Goal: Task Accomplishment & Management: Manage account settings

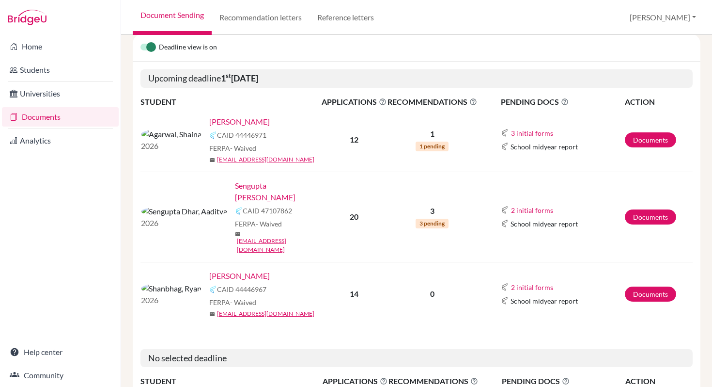
scroll to position [132, 0]
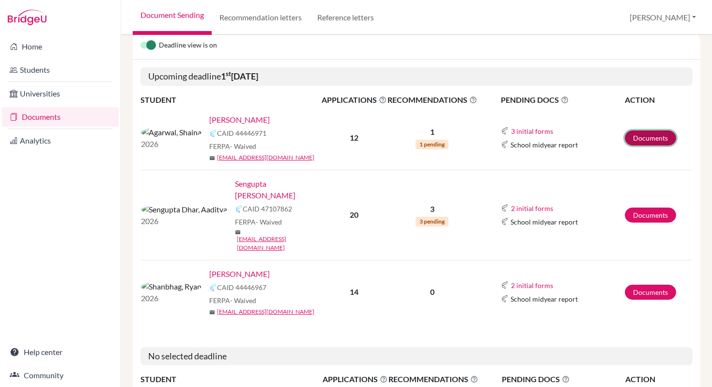
click at [643, 137] on link "Documents" at bounding box center [650, 137] width 51 height 15
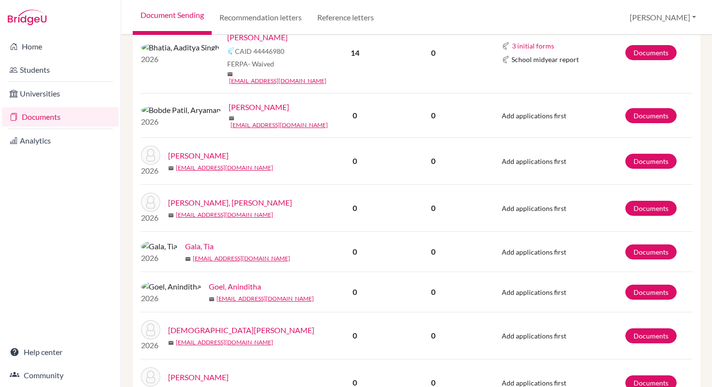
scroll to position [644, 0]
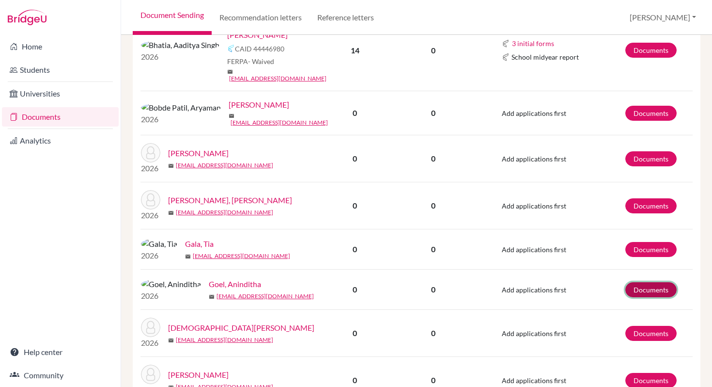
click at [628, 282] on link "Documents" at bounding box center [651, 289] width 51 height 15
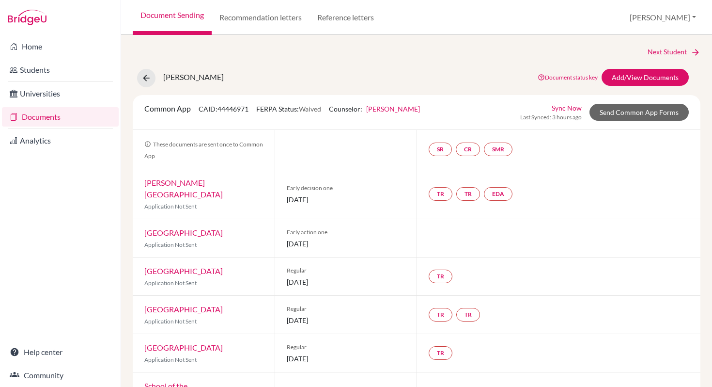
click at [555, 109] on link "Sync Now" at bounding box center [567, 108] width 30 height 10
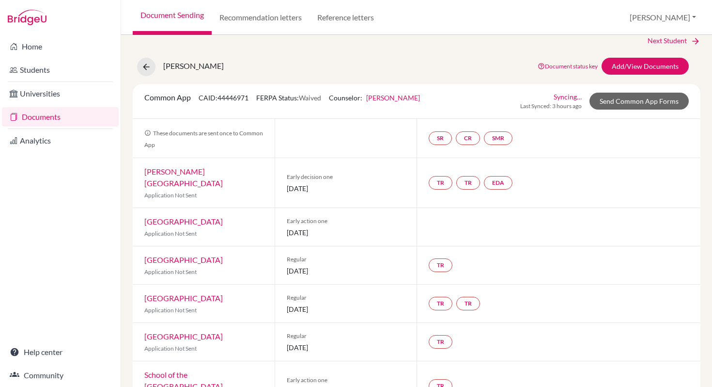
scroll to position [52, 0]
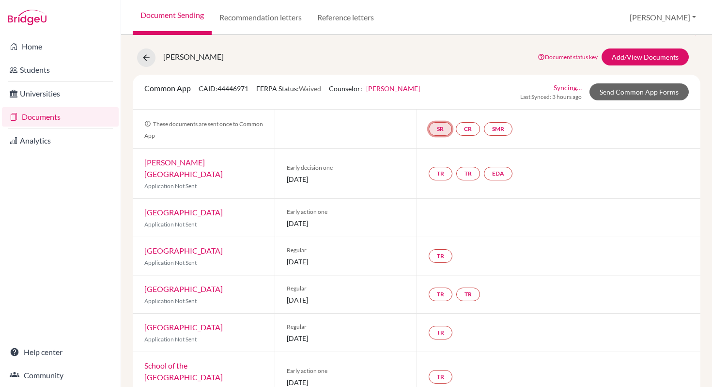
click at [441, 132] on link "SR" at bounding box center [440, 129] width 23 height 14
click at [437, 104] on div "School report Incomplete" at bounding box center [440, 104] width 45 height 19
click at [431, 109] on small "Incomplete" at bounding box center [440, 109] width 45 height 9
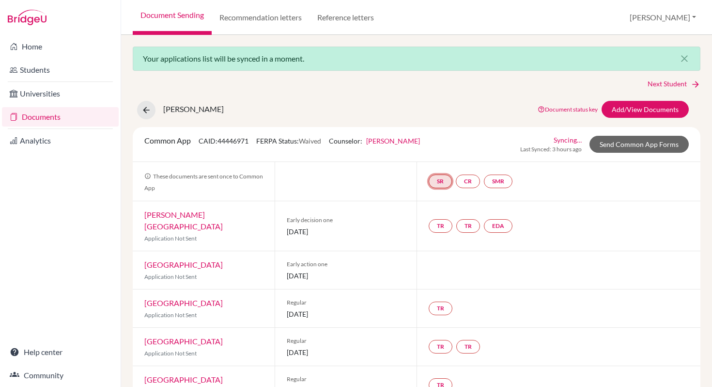
scroll to position [0, 0]
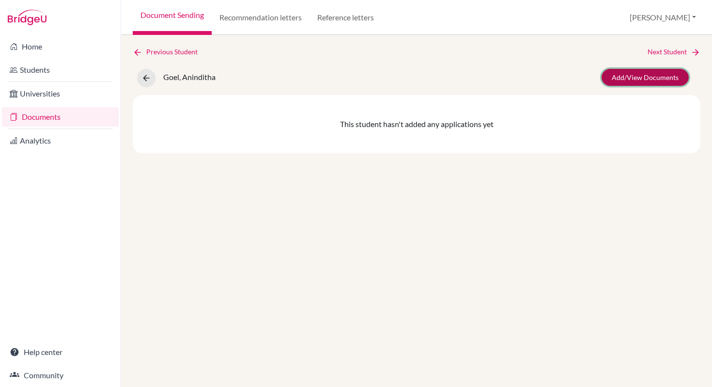
click at [635, 80] on link "Add/View Documents" at bounding box center [645, 77] width 87 height 17
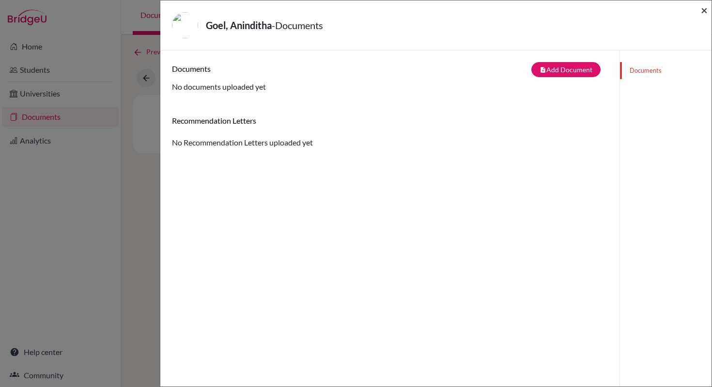
click at [705, 12] on span "×" at bounding box center [704, 10] width 7 height 14
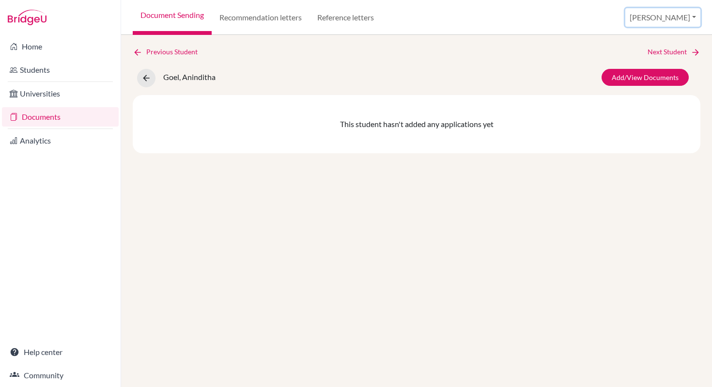
click at [683, 18] on button "[PERSON_NAME]" at bounding box center [663, 17] width 75 height 18
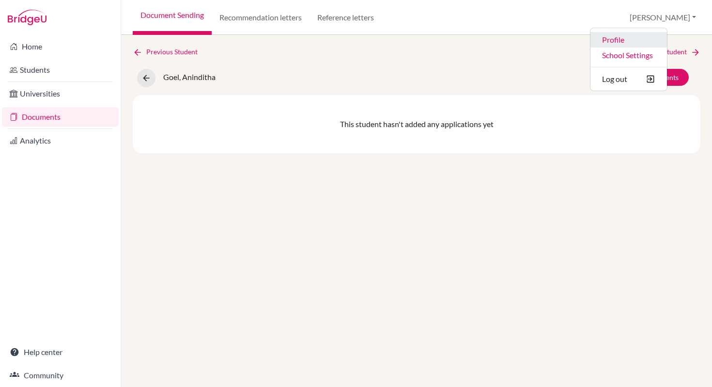
click at [652, 41] on link "Profile" at bounding box center [629, 40] width 77 height 16
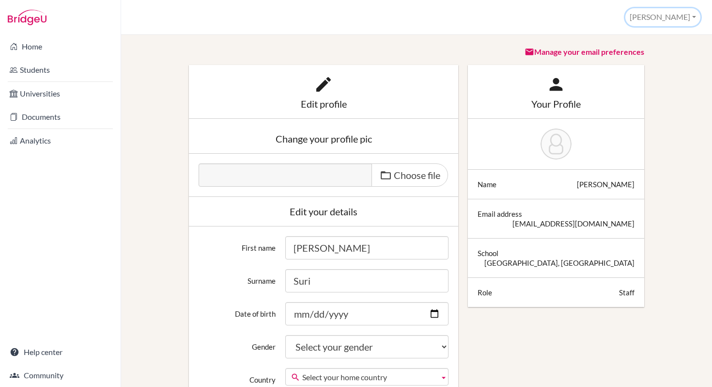
click at [689, 20] on button "[PERSON_NAME]" at bounding box center [663, 17] width 75 height 18
click at [658, 58] on link "School Settings" at bounding box center [662, 55] width 77 height 16
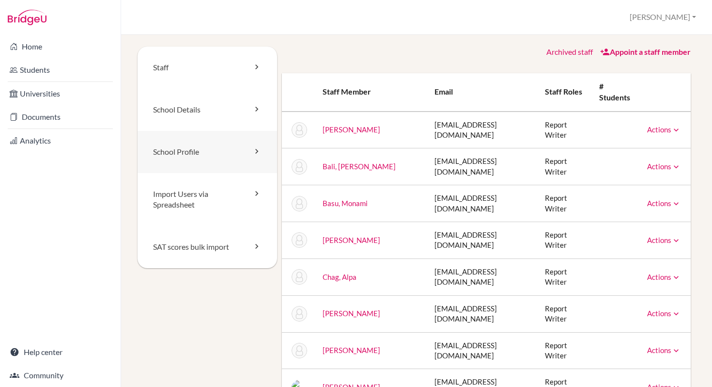
click at [253, 151] on icon at bounding box center [257, 151] width 10 height 10
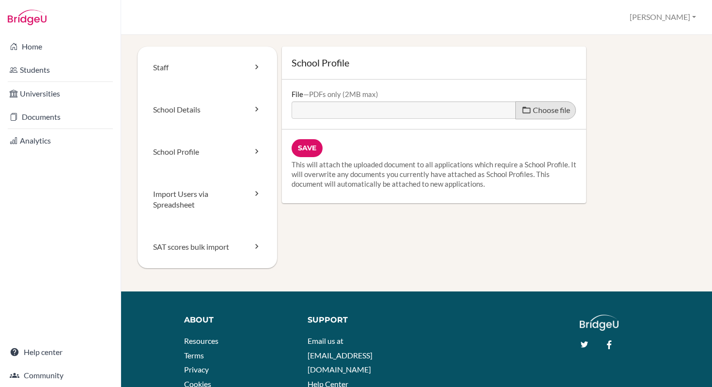
click at [533, 112] on span "Choose file" at bounding box center [551, 109] width 37 height 9
click at [440, 112] on input "Choose file" at bounding box center [366, 106] width 148 height 11
type input "C:\fakepath\EMWS School Profile 2025-26 .pdf"
type input "EMWS School Profile 2025-26 .pdf"
click at [310, 149] on input "Save" at bounding box center [307, 148] width 31 height 18
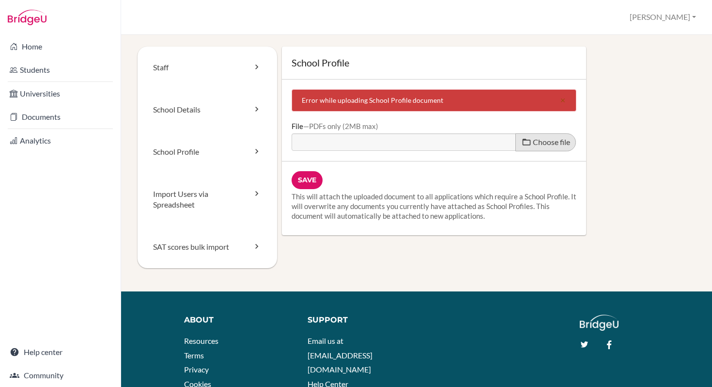
click at [533, 144] on span "Choose file" at bounding box center [551, 141] width 37 height 9
click at [440, 144] on input "Choose file" at bounding box center [366, 138] width 148 height 11
type input "C:\fakepath\EMWS School Profile 2025-26.pdf"
type input "EMWS School Profile 2025-26.pdf"
click at [308, 186] on input "Save" at bounding box center [307, 180] width 31 height 18
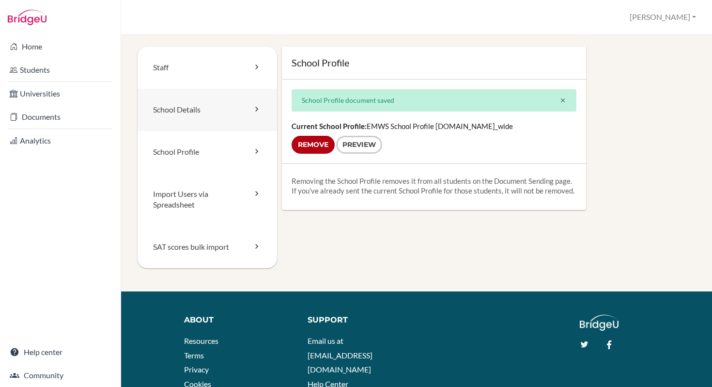
click at [234, 112] on link "School Details" at bounding box center [208, 110] width 140 height 42
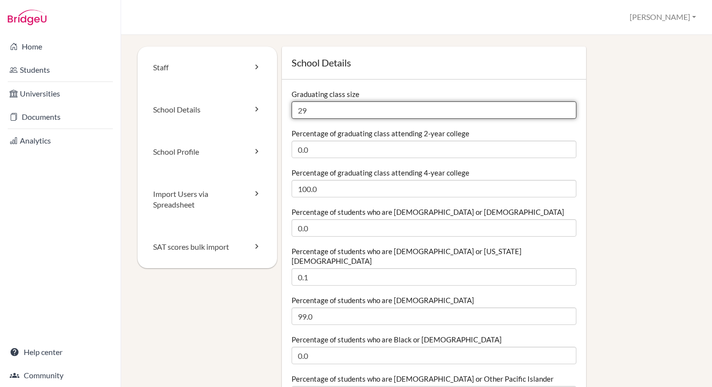
drag, startPoint x: 307, startPoint y: 111, endPoint x: 278, endPoint y: 109, distance: 29.1
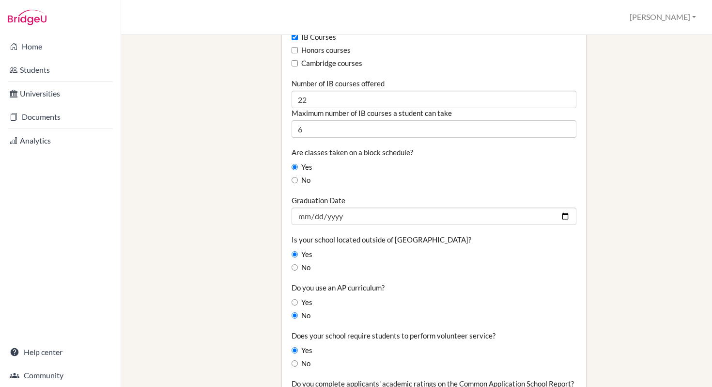
scroll to position [666, 0]
type input "25"
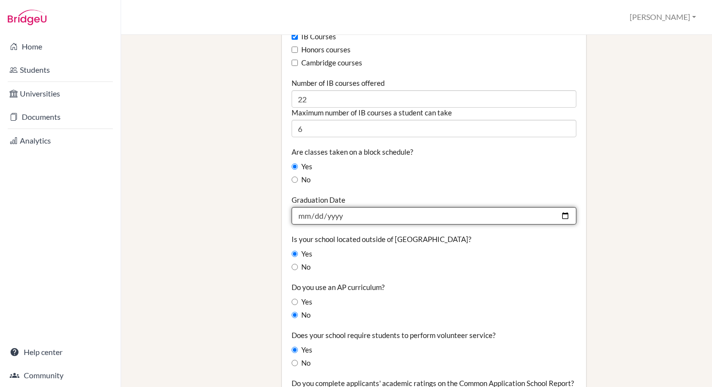
click at [342, 207] on input "[DATE]" at bounding box center [434, 215] width 285 height 17
click at [339, 207] on input "[DATE]" at bounding box center [434, 215] width 285 height 17
type input "0020-07-06"
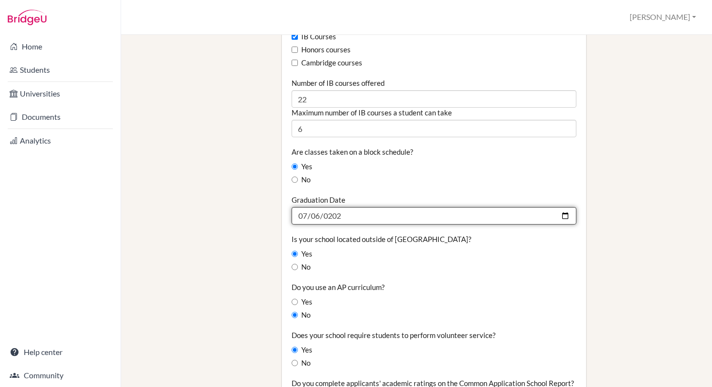
type input "[DATE]"
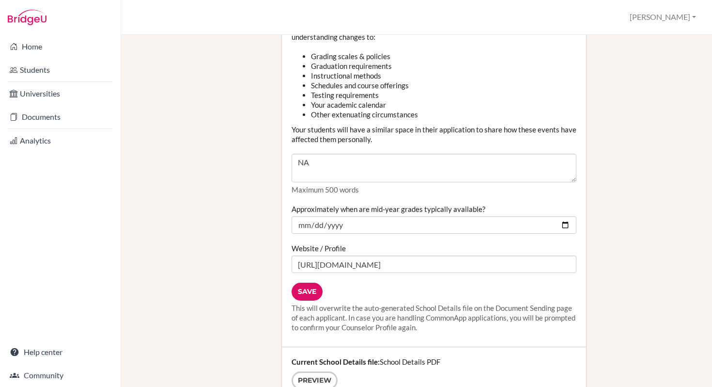
scroll to position [1153, 0]
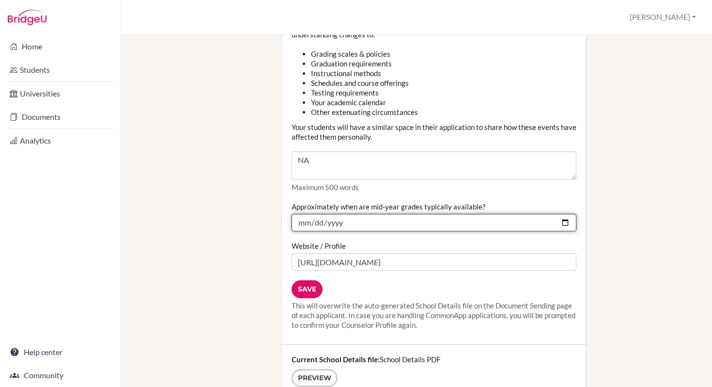
click at [561, 223] on input "[DATE]" at bounding box center [434, 222] width 285 height 17
click at [345, 223] on input "[DATE]" at bounding box center [434, 222] width 285 height 17
click at [342, 224] on input "[DATE]" at bounding box center [434, 222] width 285 height 17
click at [338, 224] on input "[DATE]" at bounding box center [434, 222] width 285 height 17
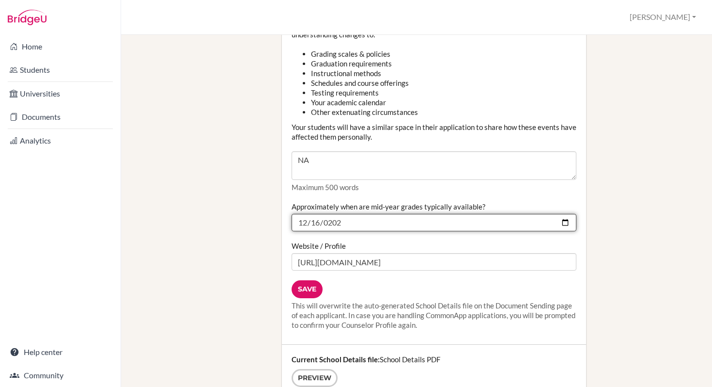
type input "[DATE]"
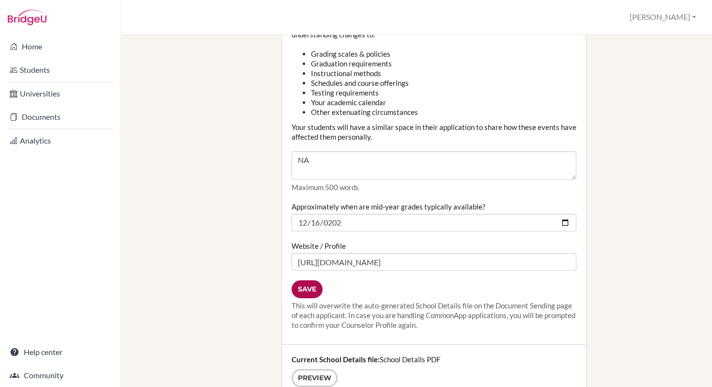
click at [311, 293] on input "Save" at bounding box center [307, 289] width 31 height 18
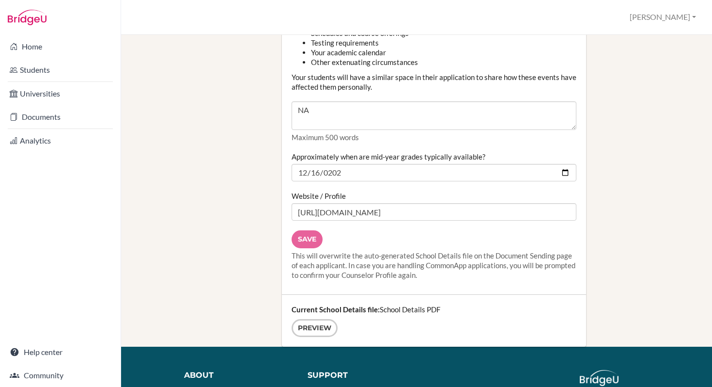
scroll to position [1214, 0]
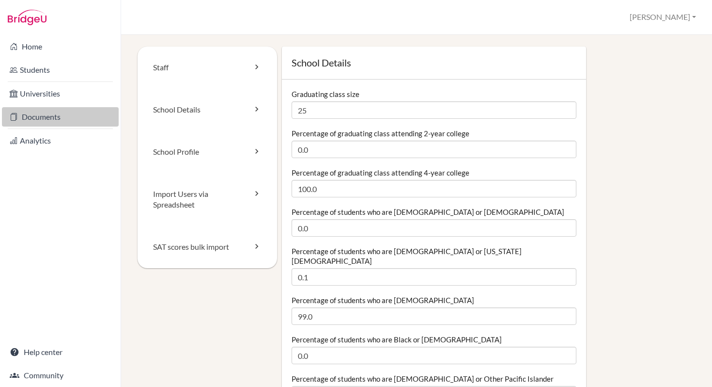
click at [43, 114] on link "Documents" at bounding box center [60, 116] width 117 height 19
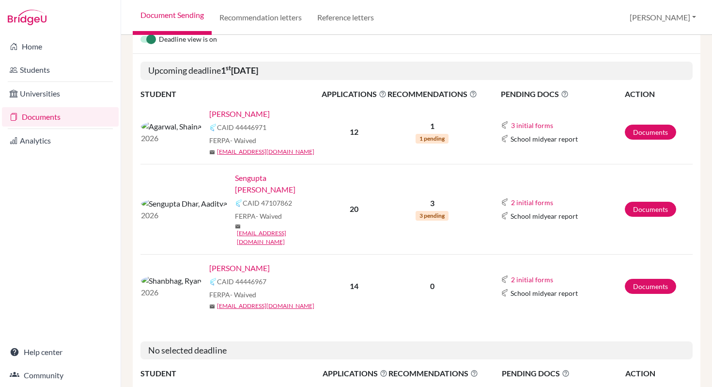
scroll to position [138, 0]
click at [267, 18] on link "Recommendation letters" at bounding box center [261, 17] width 98 height 35
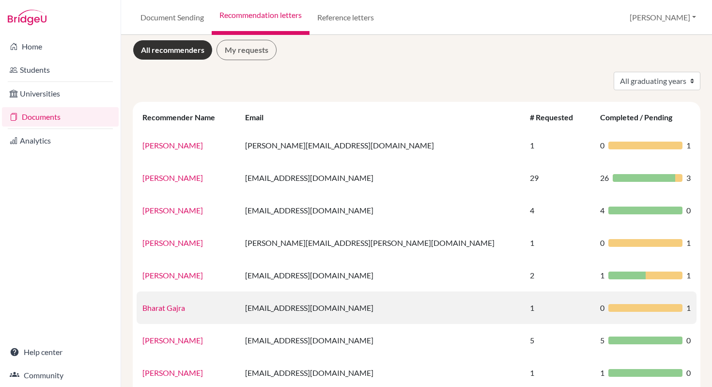
scroll to position [8, 0]
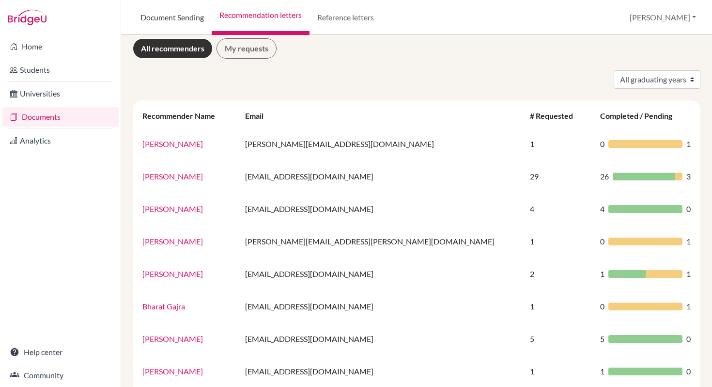
click at [159, 20] on link "Document Sending" at bounding box center [172, 17] width 79 height 35
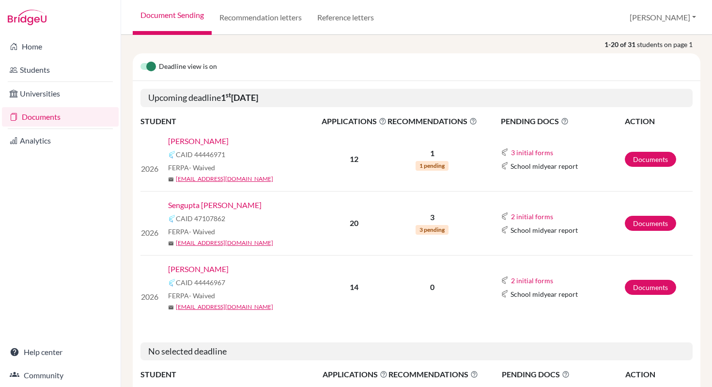
scroll to position [111, 0]
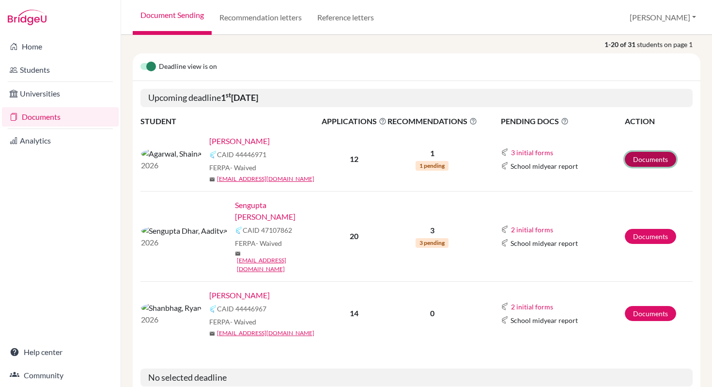
click at [636, 160] on link "Documents" at bounding box center [650, 159] width 51 height 15
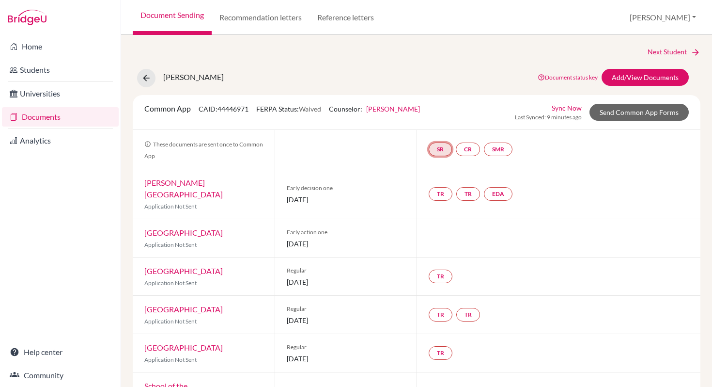
click at [434, 153] on link "SR" at bounding box center [440, 149] width 23 height 14
click at [431, 102] on h3 "School report" at bounding box center [440, 102] width 57 height 17
click at [431, 123] on link "School report" at bounding box center [440, 120] width 41 height 8
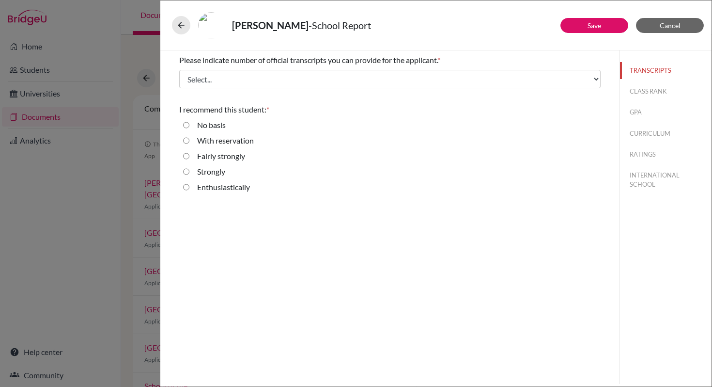
click at [221, 187] on label "Enthusiastically" at bounding box center [223, 187] width 53 height 12
click at [190, 187] on input "Enthusiastically" at bounding box center [186, 187] width 6 height 12
radio input "true"
click at [594, 30] on button "Save" at bounding box center [595, 25] width 68 height 15
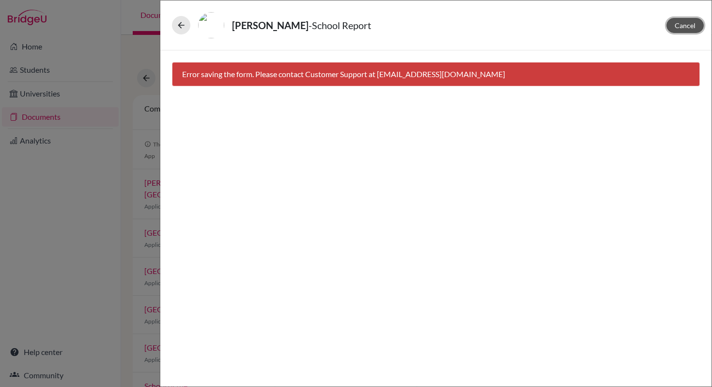
click at [681, 29] on span "Cancel" at bounding box center [685, 25] width 21 height 8
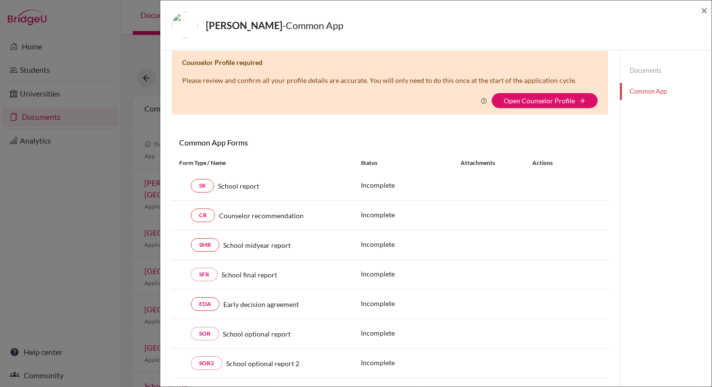
scroll to position [12, 0]
click at [516, 102] on link "Open Counselor Profile" at bounding box center [539, 99] width 71 height 8
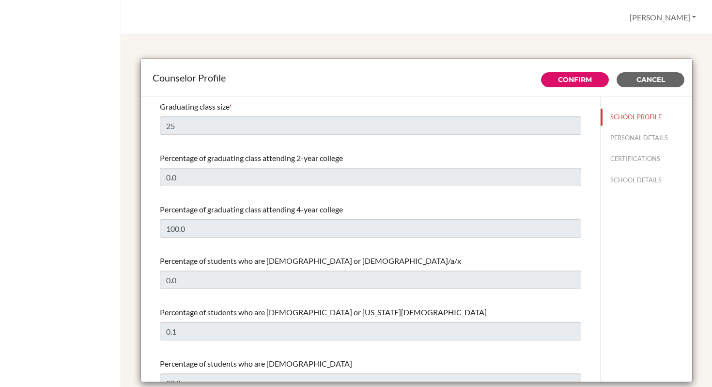
select select "0"
select select "351155"
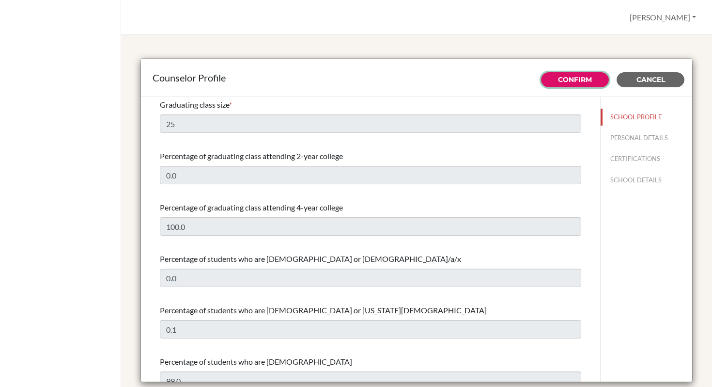
click at [545, 85] on button "Confirm" at bounding box center [575, 79] width 68 height 15
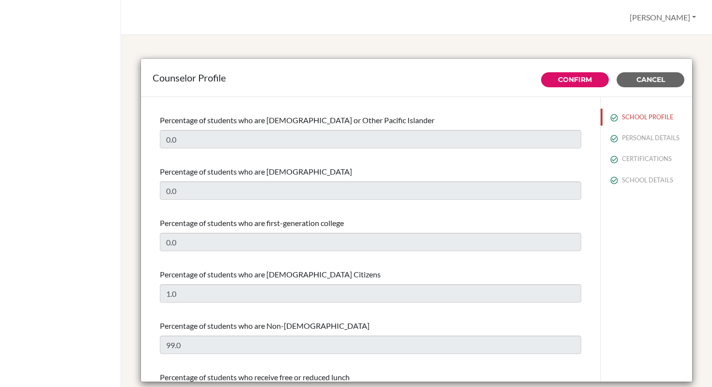
scroll to position [480, 0]
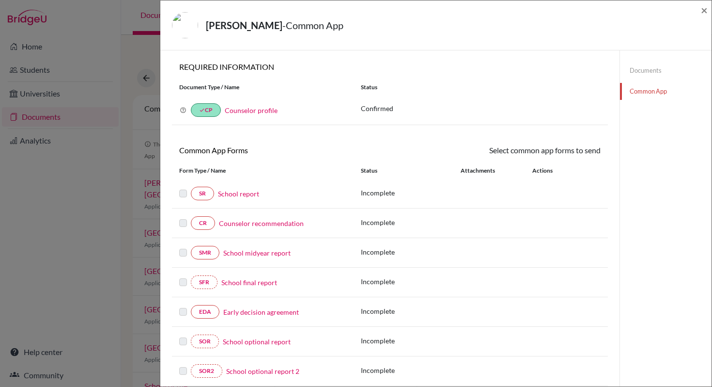
click at [225, 194] on link "School report" at bounding box center [238, 194] width 41 height 10
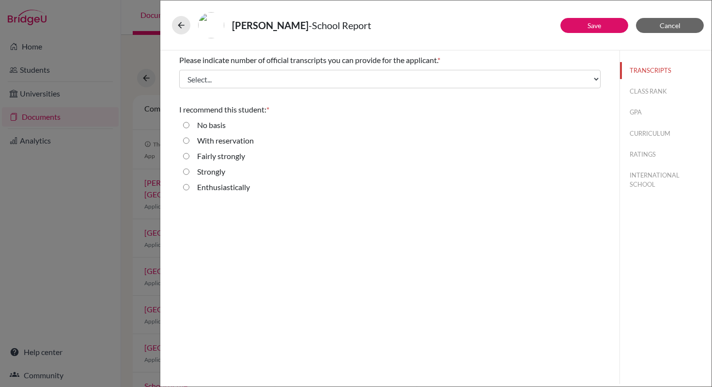
click at [214, 187] on label "Enthusiastically" at bounding box center [223, 187] width 53 height 12
click at [190, 187] on input "Enthusiastically" at bounding box center [186, 187] width 6 height 12
radio input "true"
click at [592, 27] on link "Save" at bounding box center [595, 25] width 14 height 8
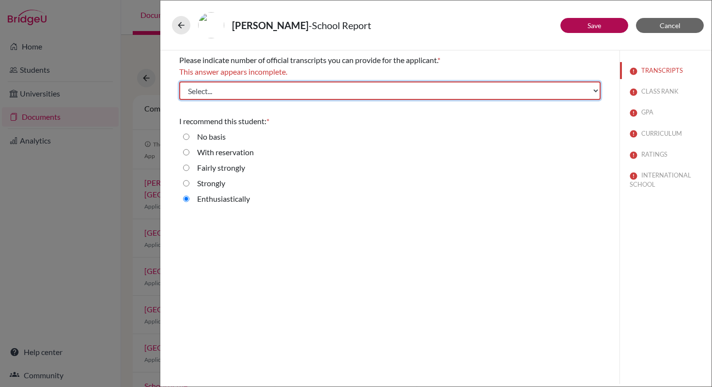
click at [597, 92] on select "Select... 1 2 3 4" at bounding box center [390, 90] width 422 height 18
click at [179, 81] on select "Select... 1 2 3 4" at bounding box center [390, 90] width 422 height 18
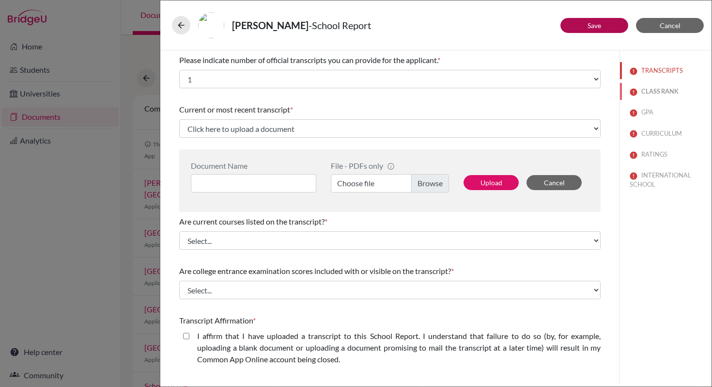
click at [643, 93] on button "CLASS RANK" at bounding box center [666, 91] width 92 height 17
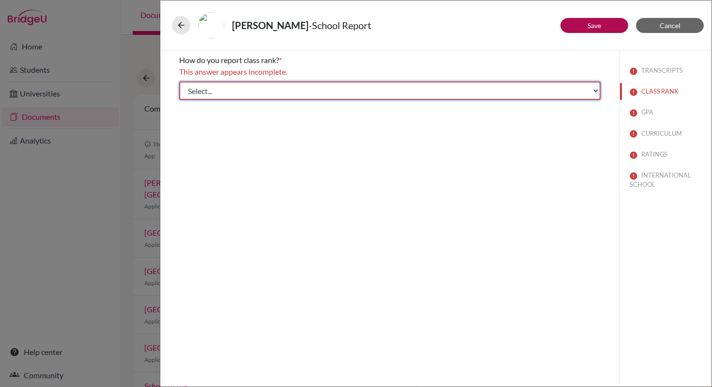
click at [599, 92] on select "Select... Exact Decile Quintile Quartile None" at bounding box center [390, 90] width 422 height 18
click at [179, 81] on select "Select... Exact Decile Quintile Quartile None" at bounding box center [390, 90] width 422 height 18
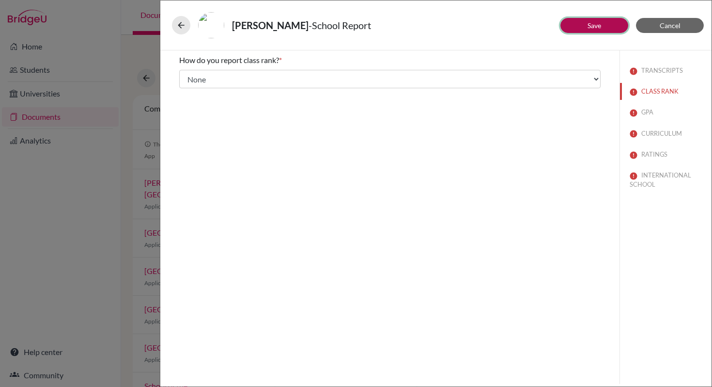
click at [618, 25] on button "Save" at bounding box center [595, 25] width 68 height 15
select select "1"
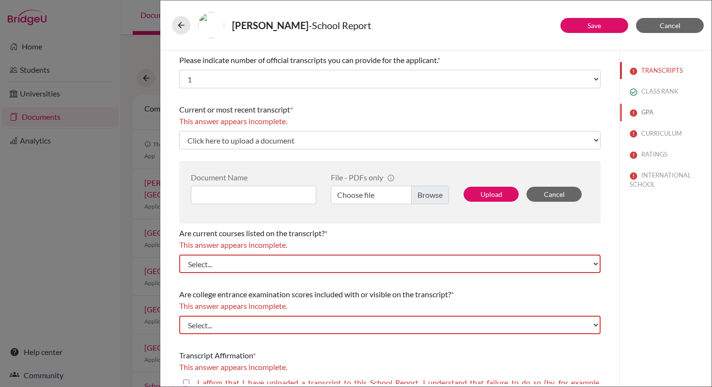
click at [649, 114] on button "GPA" at bounding box center [666, 112] width 92 height 17
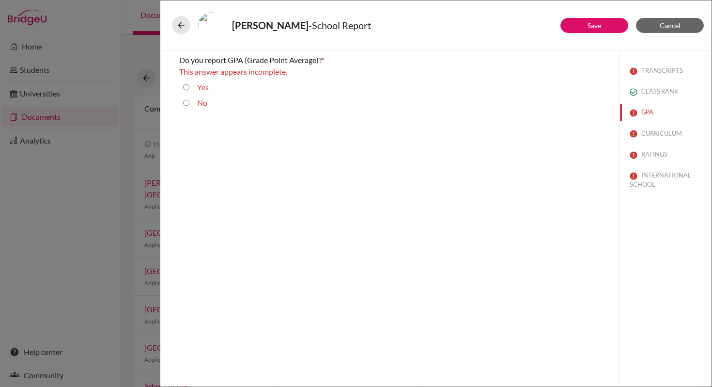
click at [204, 103] on label "No" at bounding box center [202, 103] width 10 height 12
click at [190, 103] on input "No" at bounding box center [186, 103] width 6 height 12
radio input "true"
click at [588, 31] on button "Save" at bounding box center [595, 25] width 68 height 15
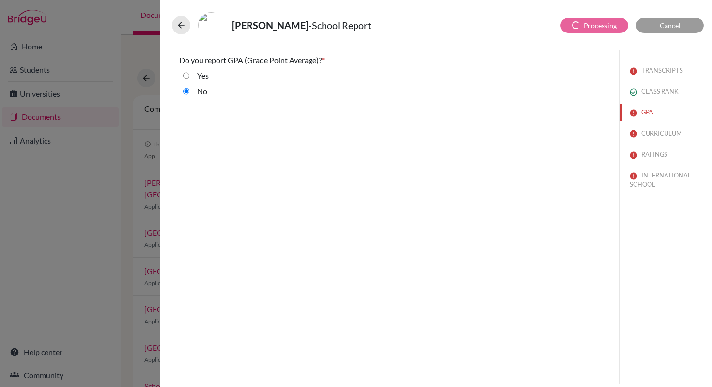
select select "1"
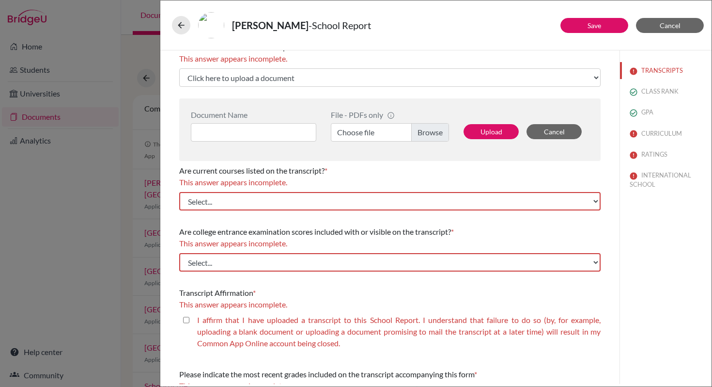
scroll to position [63, 0]
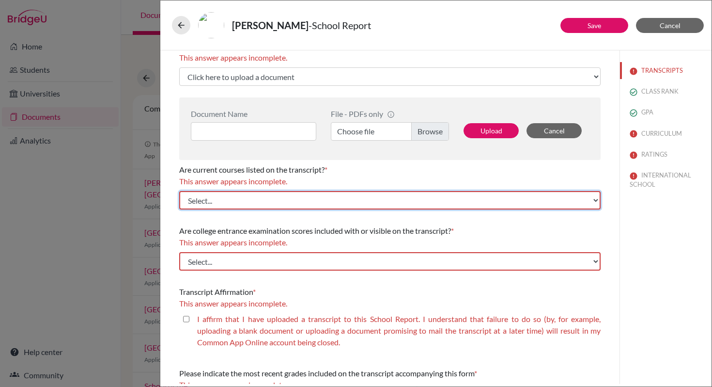
click at [230, 203] on select "Select... Yes No" at bounding box center [390, 200] width 422 height 18
select select "0"
click at [179, 191] on select "Select... Yes No" at bounding box center [390, 200] width 422 height 18
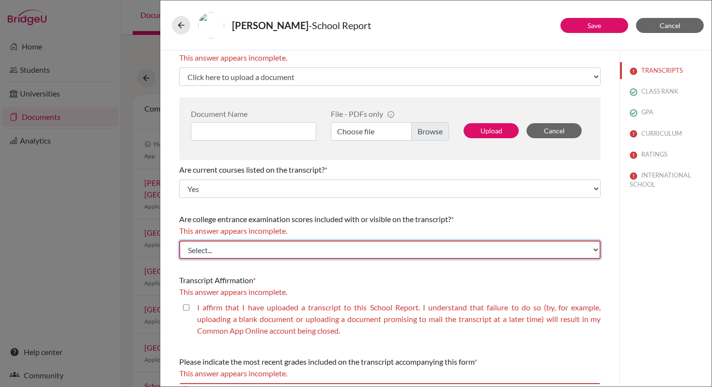
click at [244, 250] on select "Select... Yes No" at bounding box center [390, 249] width 422 height 18
select select "1"
click at [179, 240] on select "Select... Yes No" at bounding box center [390, 249] width 422 height 18
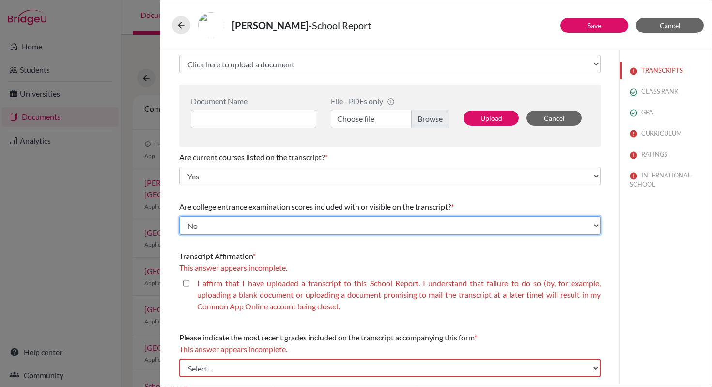
scroll to position [77, 0]
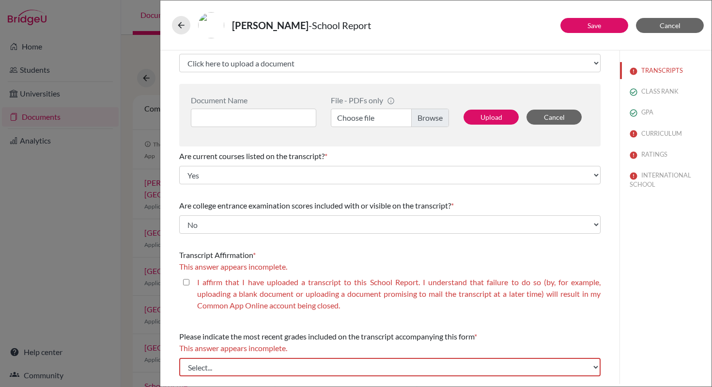
click at [189, 283] on closed\ "I affirm that I have uploaded a transcript to this School Report. I understand …" at bounding box center [186, 282] width 6 height 12
checkbox closed\ "true"
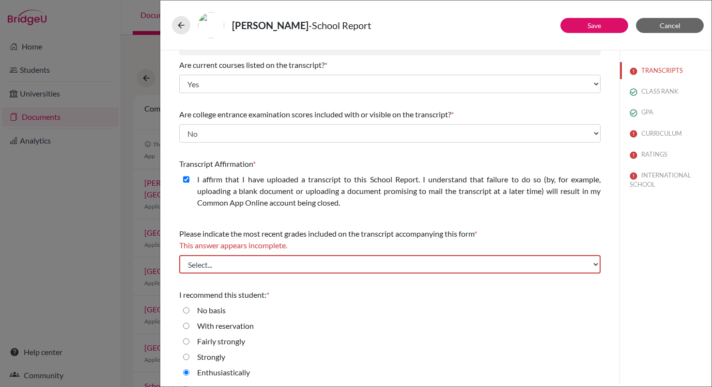
scroll to position [168, 0]
click at [601, 25] on link "Save" at bounding box center [595, 25] width 14 height 8
click at [647, 154] on button "RATINGS" at bounding box center [666, 154] width 92 height 17
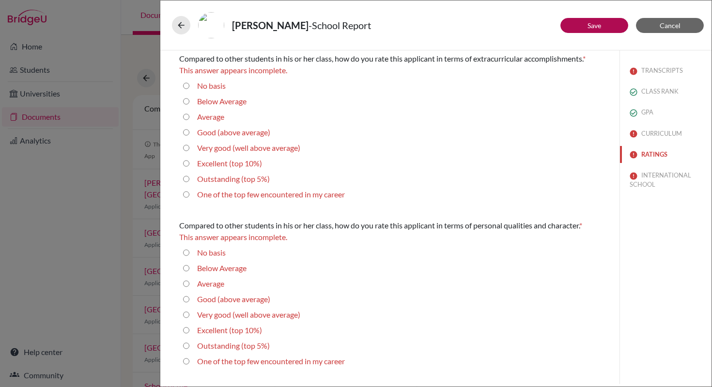
scroll to position [0, 0]
click at [217, 179] on label "Outstanding (top 5%)" at bounding box center [233, 180] width 73 height 12
click at [190, 179] on 5\%\) "Outstanding (top 5%)" at bounding box center [186, 180] width 6 height 12
radio 5\%\) "true"
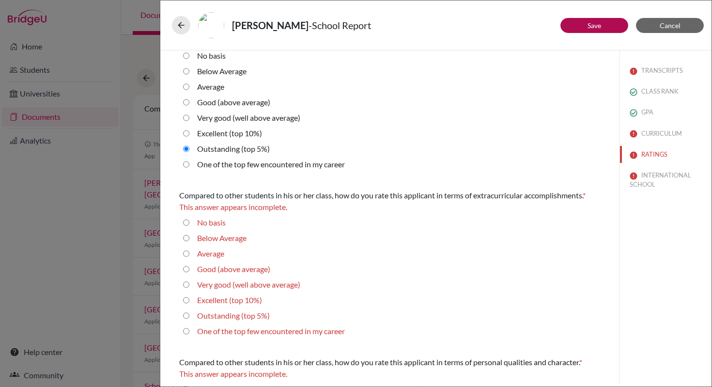
scroll to position [148, 0]
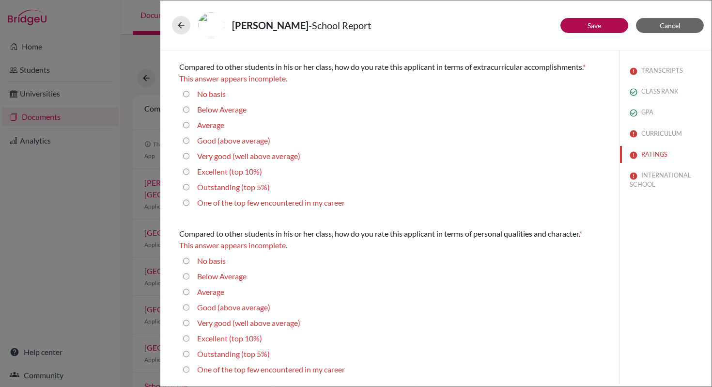
click at [232, 188] on label "Outstanding (top 5%)" at bounding box center [233, 187] width 73 height 12
click at [190, 188] on 5\%\) "Outstanding (top 5%)" at bounding box center [186, 187] width 6 height 12
radio 5\%\) "true"
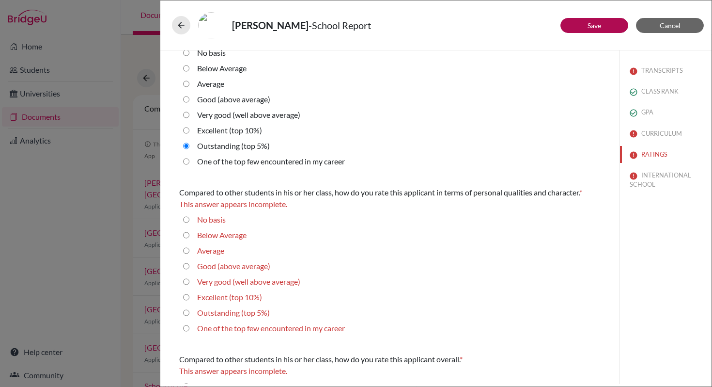
scroll to position [284, 0]
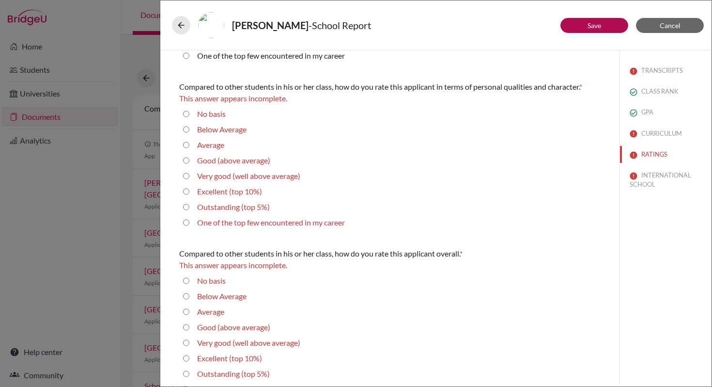
click at [241, 207] on label "Outstanding (top 5%)" at bounding box center [233, 207] width 73 height 12
click at [190, 207] on 5\%\) "Outstanding (top 5%)" at bounding box center [186, 207] width 6 height 12
radio 5\%\) "true"
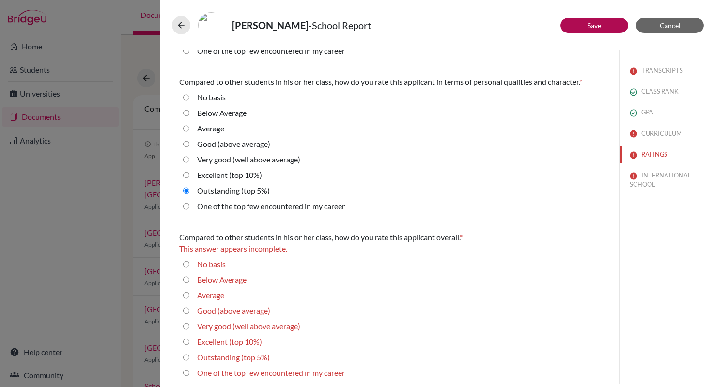
scroll to position [291, 0]
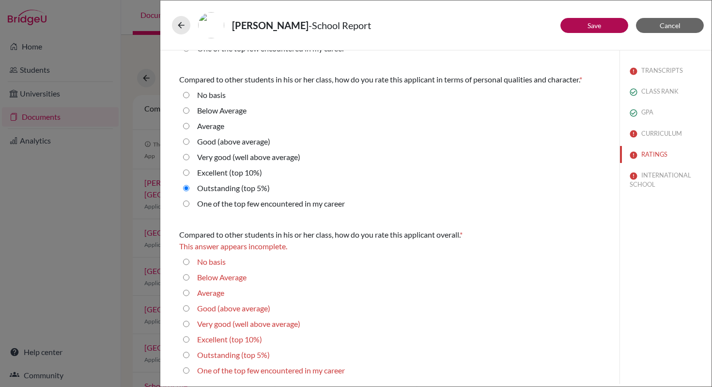
click at [245, 356] on label "Outstanding (top 5%)" at bounding box center [233, 355] width 73 height 12
click at [190, 356] on 5\%\) "Outstanding (top 5%)" at bounding box center [186, 355] width 6 height 12
radio 5\%\) "true"
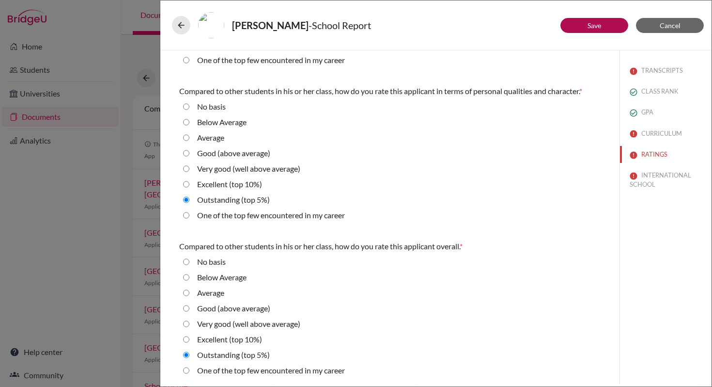
scroll to position [279, 0]
click at [608, 28] on button "Save" at bounding box center [595, 25] width 68 height 15
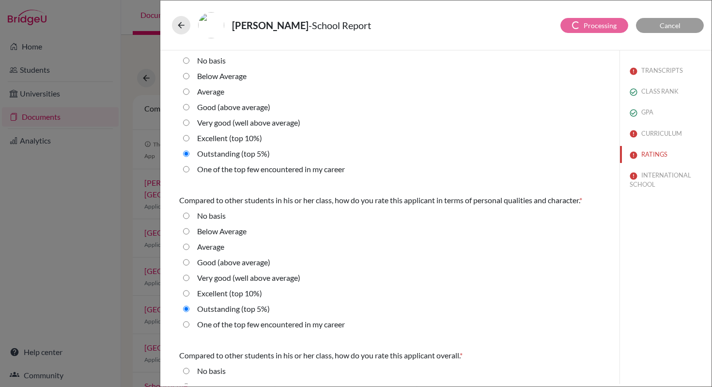
select select "1"
select select "0"
select select "1"
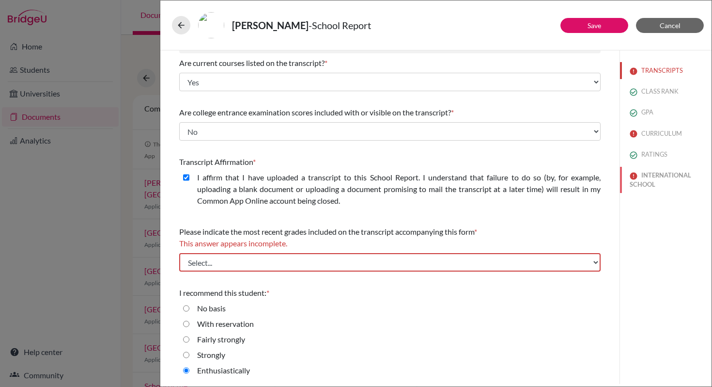
click at [646, 181] on button "INTERNATIONAL SCHOOL" at bounding box center [666, 180] width 92 height 26
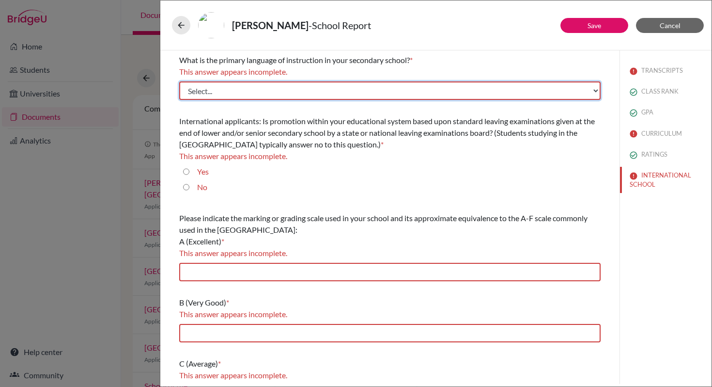
click at [589, 94] on select "Select... Albanian Arabic Armenian Assamese Azerbaijani Belarusian Bengali Bulg…" at bounding box center [390, 90] width 422 height 18
select select "14"
click at [179, 81] on select "Select... Albanian Arabic Armenian Assamese Azerbaijani Belarusian Bengali Bulg…" at bounding box center [390, 90] width 422 height 18
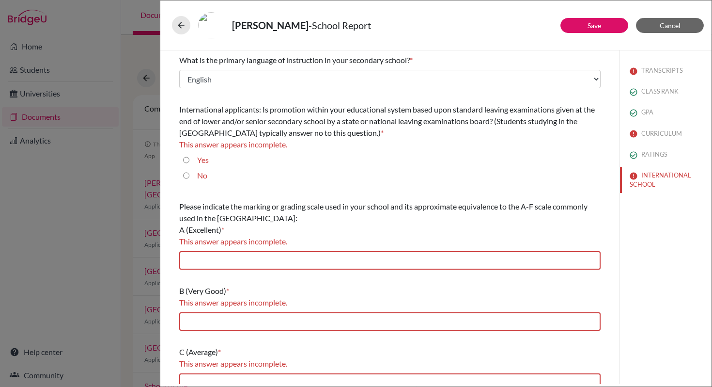
click at [201, 178] on label "No" at bounding box center [202, 176] width 10 height 12
click at [190, 178] on input "No" at bounding box center [186, 176] width 6 height 12
radio input "true"
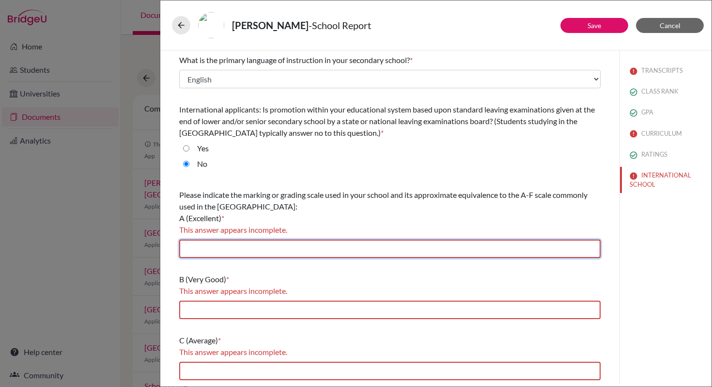
click at [244, 249] on input "text" at bounding box center [390, 248] width 422 height 18
type input "7"
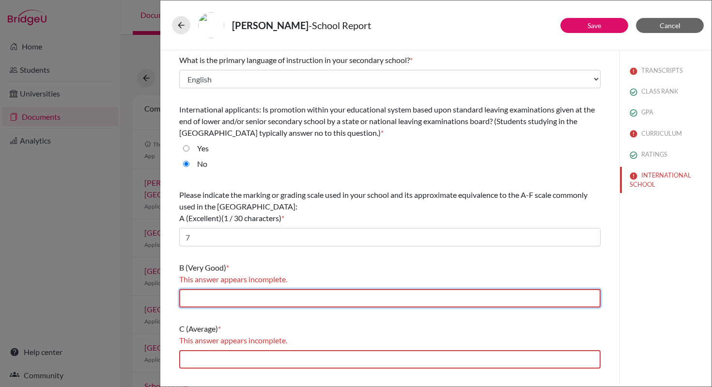
click at [216, 298] on input "text" at bounding box center [390, 298] width 422 height 18
type input "6"
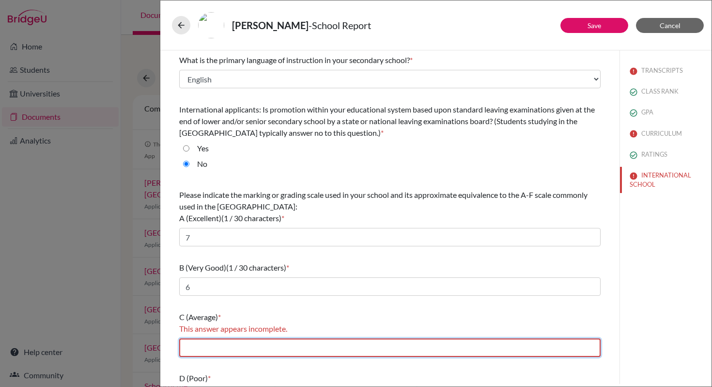
click at [228, 347] on input "text" at bounding box center [390, 347] width 422 height 18
type input "4-5"
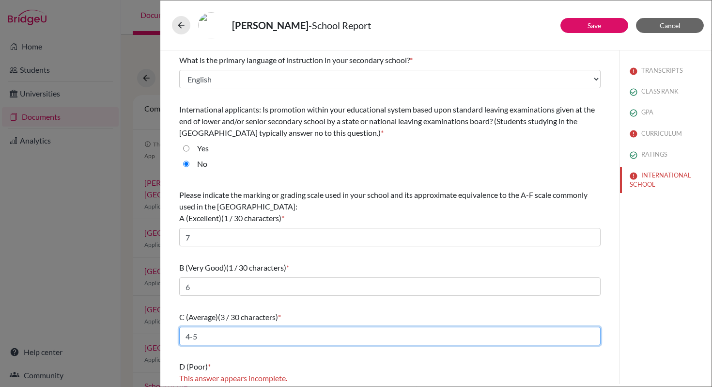
scroll to position [87, 0]
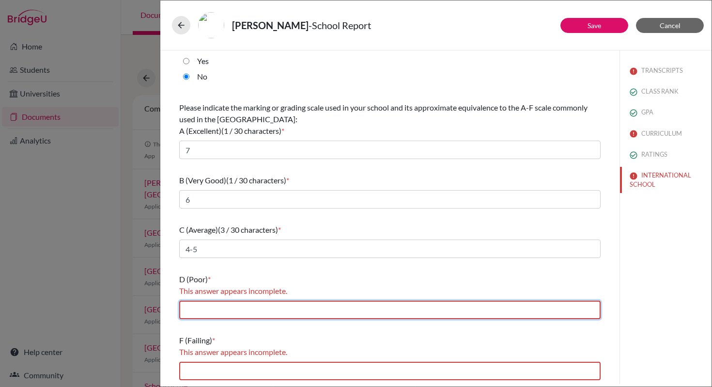
click at [244, 312] on input "text" at bounding box center [390, 310] width 422 height 18
type input "2-3"
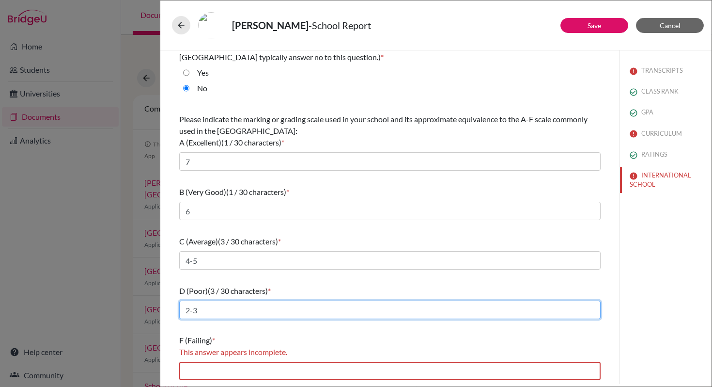
scroll to position [76, 0]
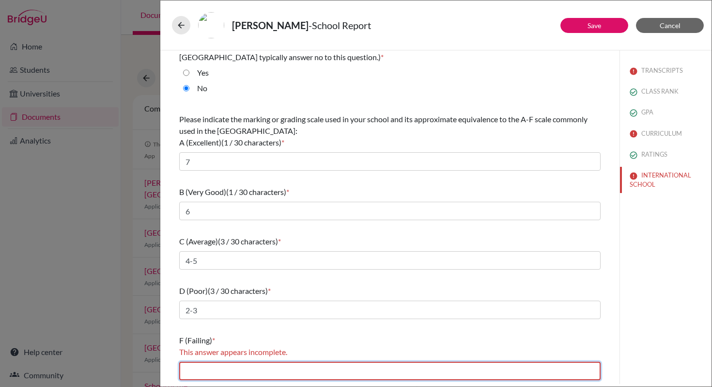
click at [222, 364] on input "text" at bounding box center [390, 371] width 422 height 18
type input "1"
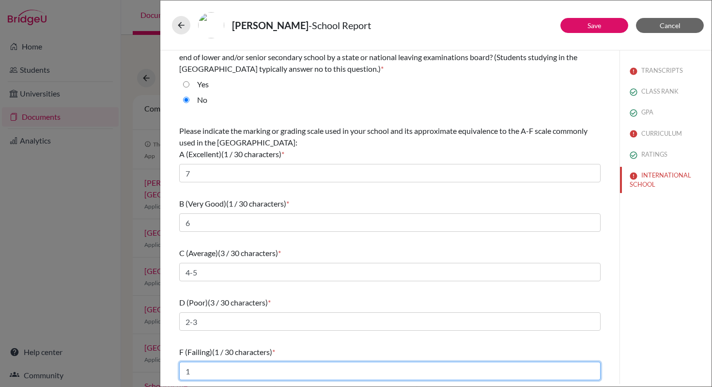
scroll to position [64, 0]
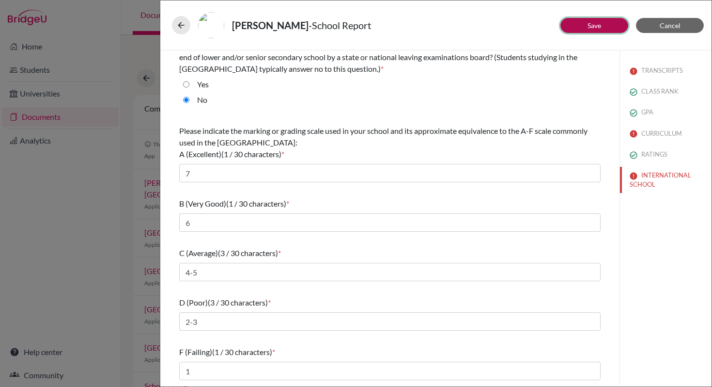
click at [602, 24] on button "Save" at bounding box center [595, 25] width 68 height 15
select select "1"
select select "0"
select select "1"
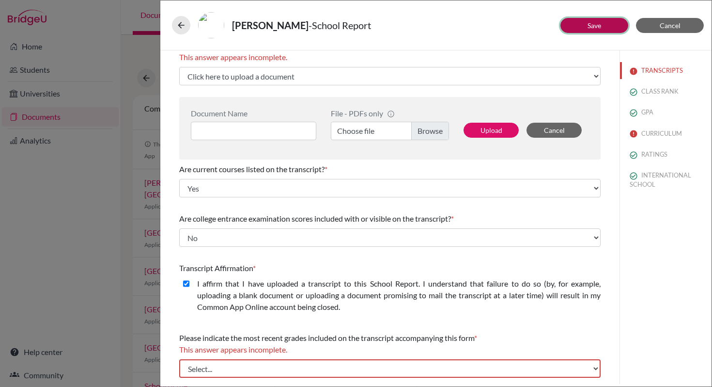
click at [599, 30] on button "Save" at bounding box center [595, 25] width 68 height 15
click at [655, 131] on button "CURRICULUM" at bounding box center [666, 133] width 92 height 17
select select "Select..."
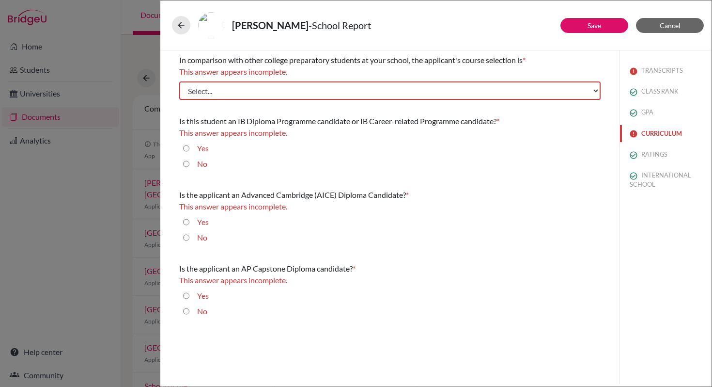
scroll to position [0, 0]
click at [189, 148] on input "Yes" at bounding box center [186, 148] width 6 height 12
radio input "true"
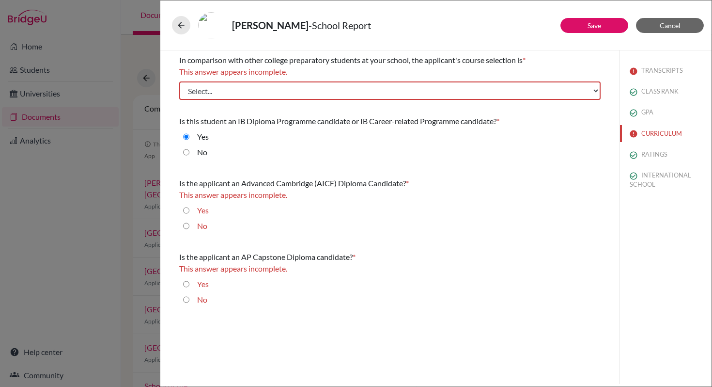
click at [203, 227] on label "No" at bounding box center [202, 226] width 10 height 12
click at [190, 227] on input "No" at bounding box center [186, 226] width 6 height 12
radio input "true"
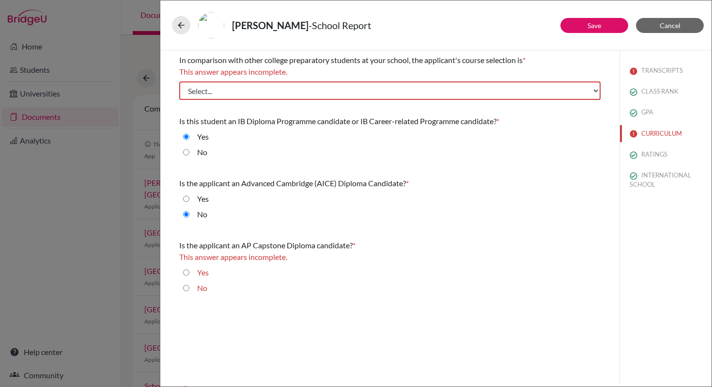
click at [188, 290] on input "No" at bounding box center [186, 288] width 6 height 12
radio input "true"
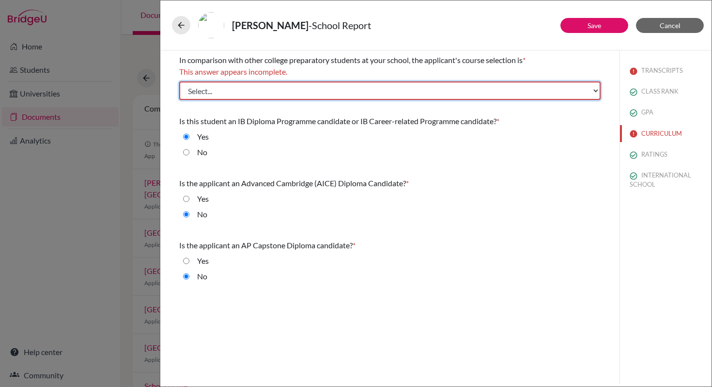
click at [595, 91] on select "Select... Less than demanding Average Demanding Very demanding Most demanding P…" at bounding box center [390, 90] width 422 height 18
click at [179, 81] on select "Select... Less than demanding Average Demanding Very demanding Most demanding P…" at bounding box center [390, 90] width 422 height 18
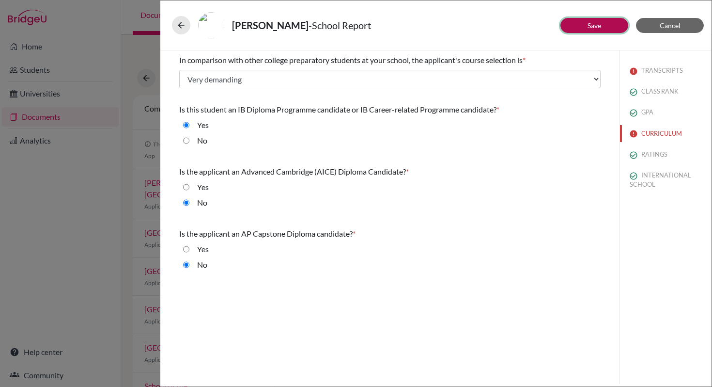
click at [575, 31] on button "Save" at bounding box center [595, 25] width 68 height 15
select select "1"
select select "0"
select select "1"
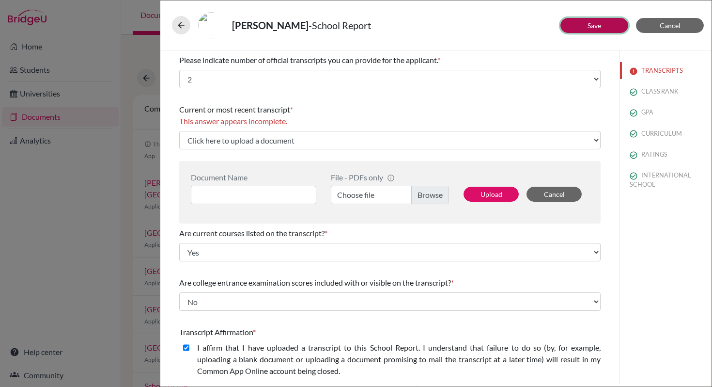
click at [606, 23] on button "Save" at bounding box center [595, 25] width 68 height 15
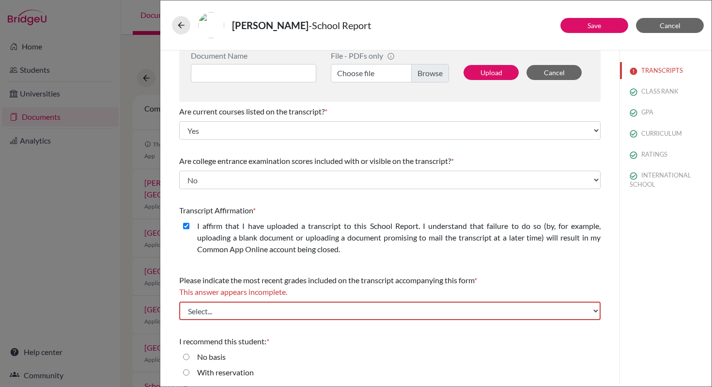
scroll to position [170, 0]
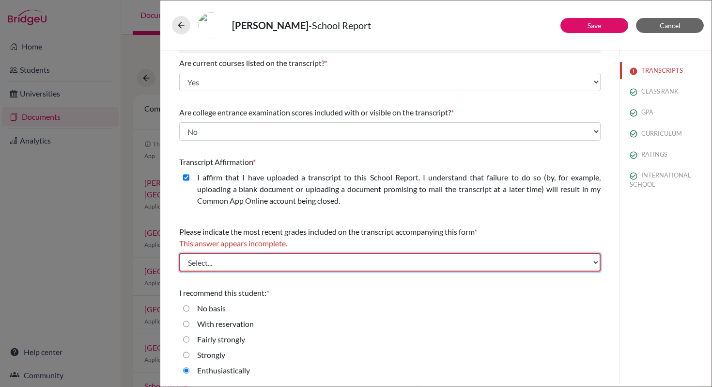
click at [589, 262] on select "Select... Final junior year grades 1st Quarter senior year grades 2nd Quarter/1…" at bounding box center [390, 262] width 422 height 18
select select "2"
click at [179, 253] on select "Select... Final junior year grades 1st Quarter senior year grades 2nd Quarter/1…" at bounding box center [390, 262] width 422 height 18
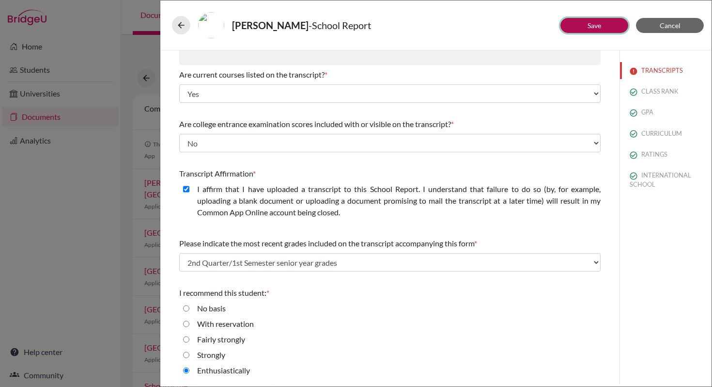
click at [599, 27] on link "Save" at bounding box center [595, 25] width 14 height 8
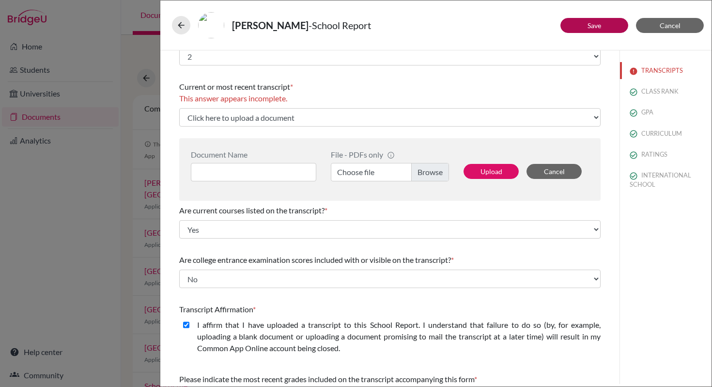
scroll to position [0, 0]
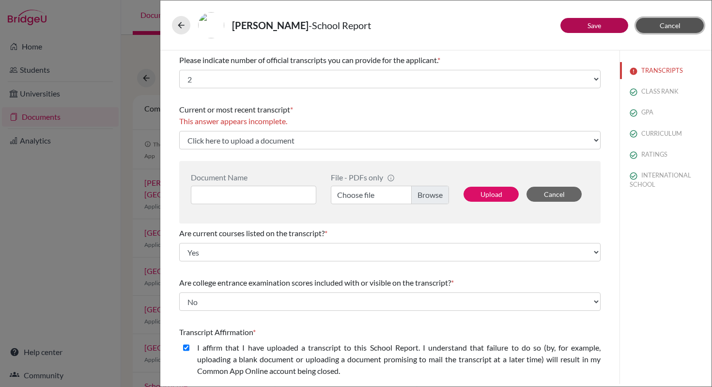
click at [652, 31] on button "Cancel" at bounding box center [670, 25] width 68 height 15
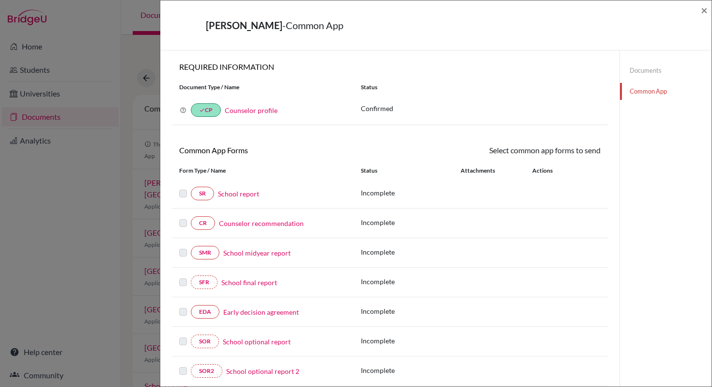
scroll to position [82, 0]
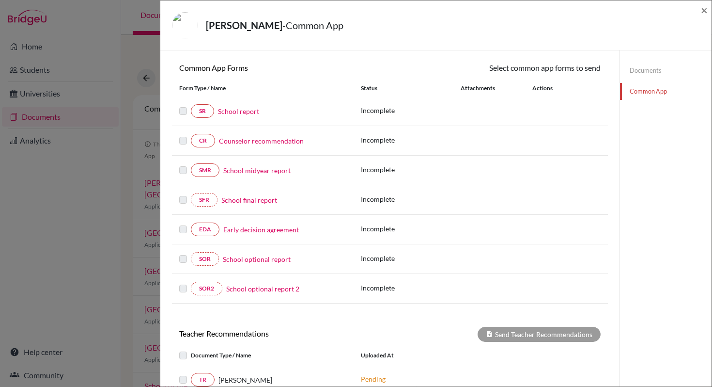
click at [245, 168] on link "School midyear report" at bounding box center [256, 170] width 67 height 10
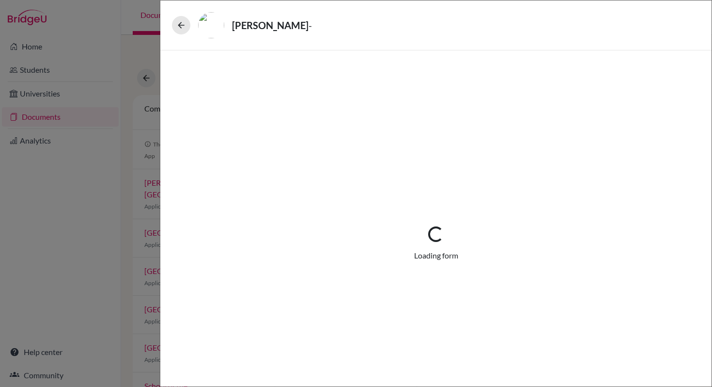
select select "5"
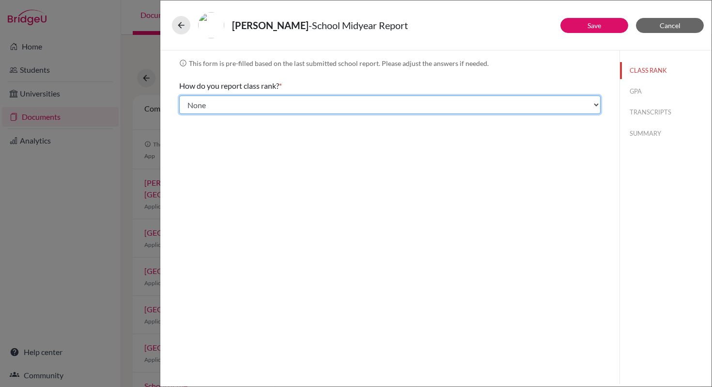
click at [600, 106] on select "Select... Exact Decile Quintile Quartile None" at bounding box center [390, 104] width 422 height 18
click at [179, 95] on select "Select... Exact Decile Quintile Quartile None" at bounding box center [390, 104] width 422 height 18
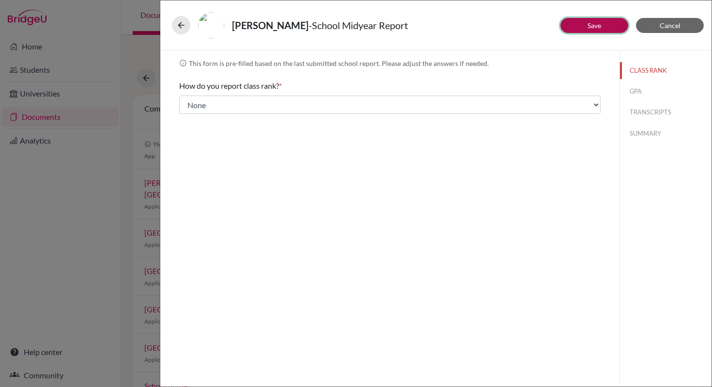
click at [603, 24] on button "Save" at bounding box center [595, 25] width 68 height 15
select select "2"
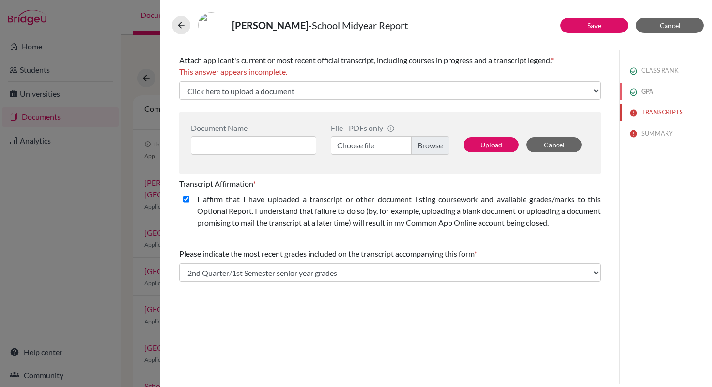
click at [635, 93] on img at bounding box center [634, 92] width 8 height 8
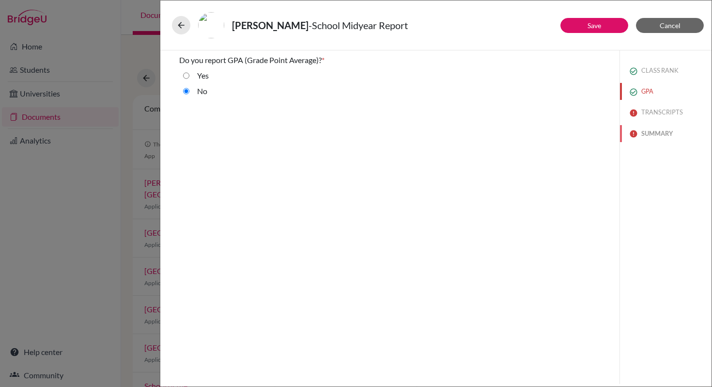
click at [652, 136] on button "SUMMARY" at bounding box center [666, 133] width 92 height 17
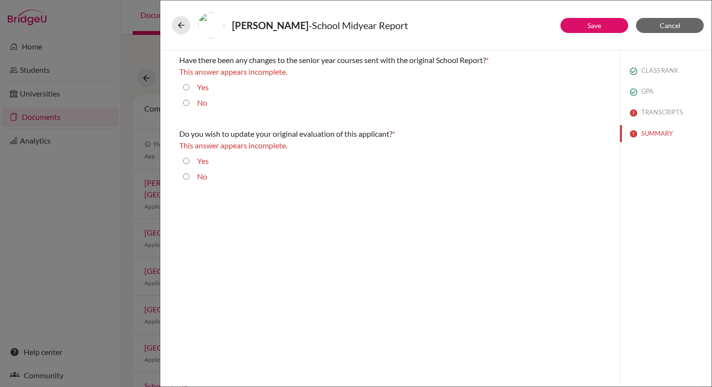
click at [206, 103] on label "No" at bounding box center [202, 103] width 10 height 12
click at [190, 103] on input "No" at bounding box center [186, 103] width 6 height 12
radio input "true"
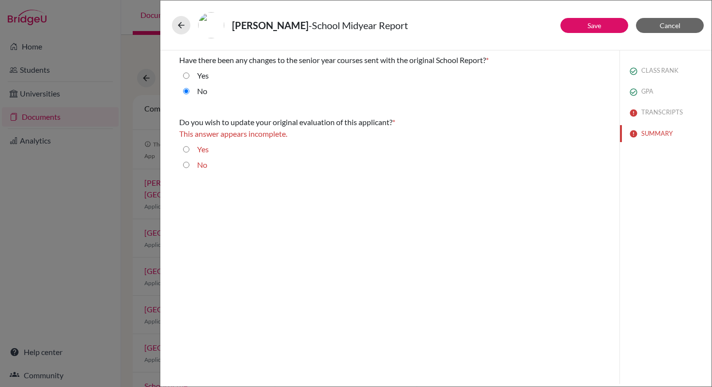
click at [198, 164] on label "No" at bounding box center [202, 165] width 10 height 12
click at [190, 164] on input "No" at bounding box center [186, 165] width 6 height 12
radio input "true"
click at [593, 30] on button "Save" at bounding box center [595, 25] width 68 height 15
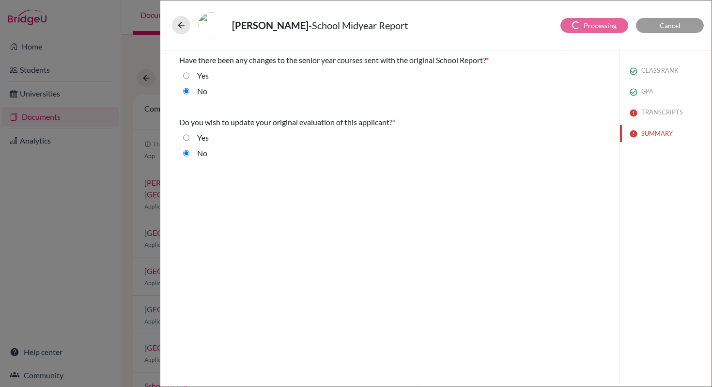
radio input "true"
select select "2"
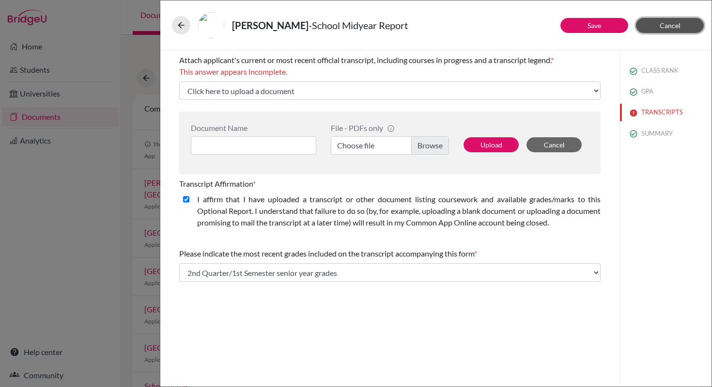
click at [678, 28] on span "Cancel" at bounding box center [670, 25] width 21 height 8
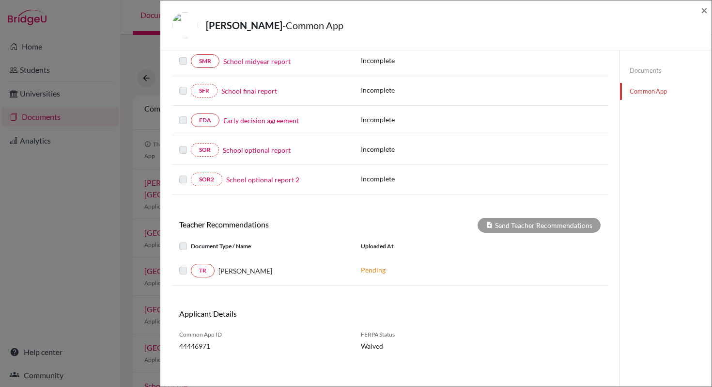
scroll to position [195, 0]
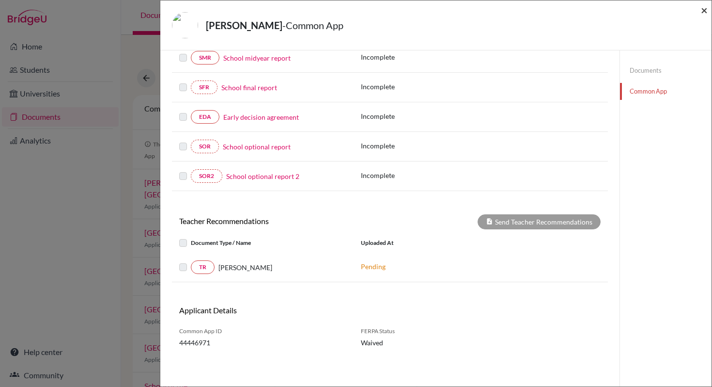
click at [704, 13] on span "×" at bounding box center [704, 10] width 7 height 14
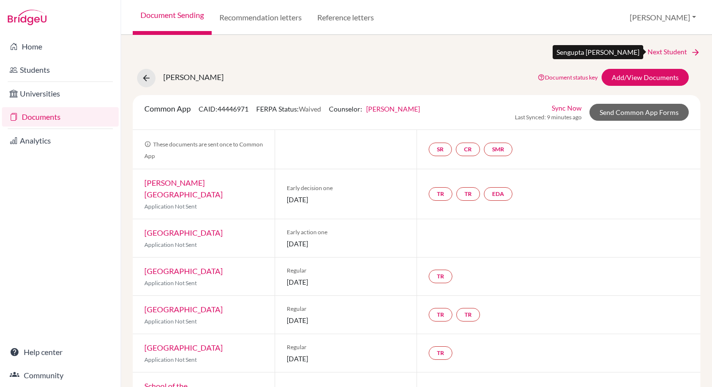
click at [666, 54] on link "Next Student" at bounding box center [674, 52] width 53 height 11
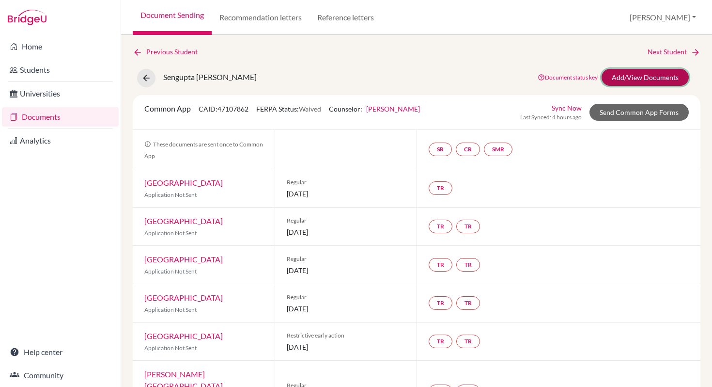
click at [651, 77] on link "Add/View Documents" at bounding box center [645, 77] width 87 height 17
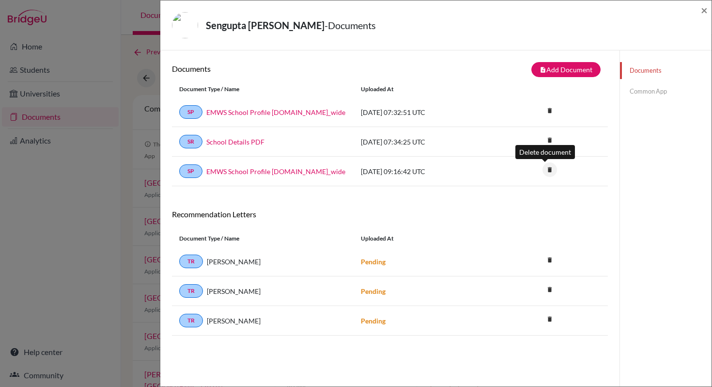
click at [544, 172] on icon "delete" at bounding box center [550, 169] width 15 height 15
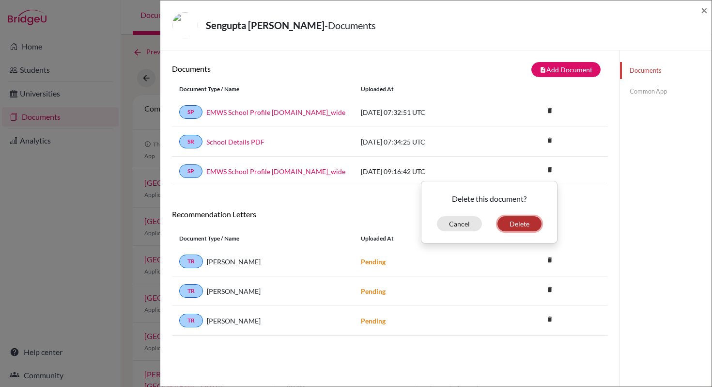
click at [517, 222] on button "Delete" at bounding box center [520, 223] width 44 height 15
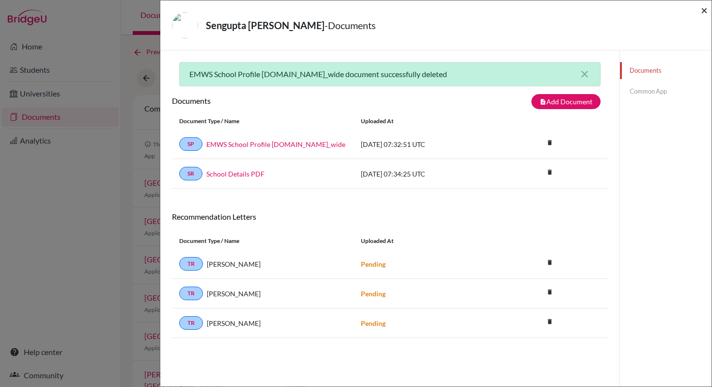
click at [704, 11] on span "×" at bounding box center [704, 10] width 7 height 14
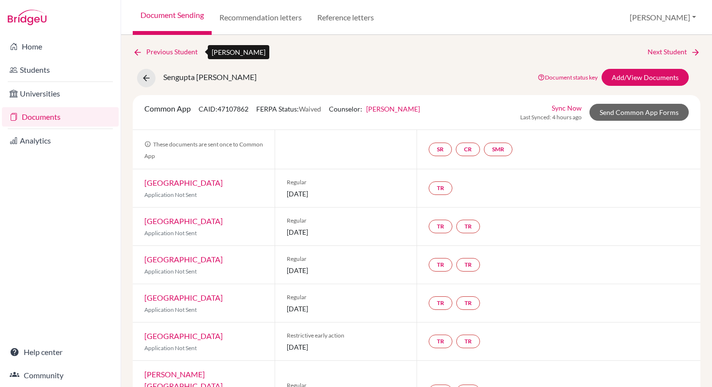
click at [183, 52] on link "Previous Student" at bounding box center [169, 52] width 73 height 11
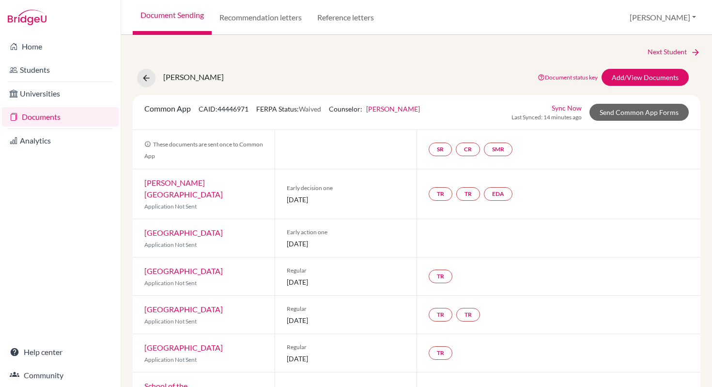
click at [569, 109] on link "Sync Now" at bounding box center [567, 108] width 30 height 10
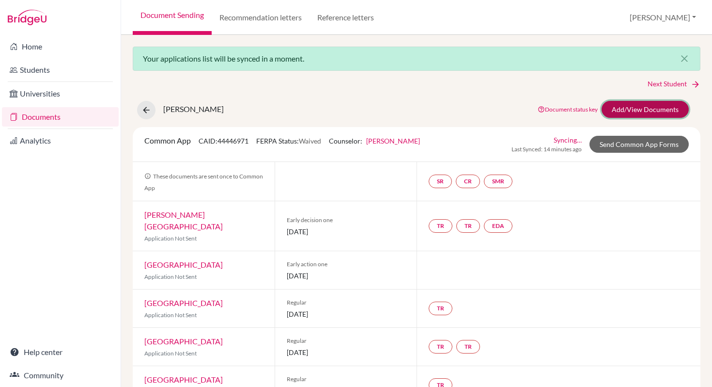
click at [632, 112] on link "Add/View Documents" at bounding box center [645, 109] width 87 height 17
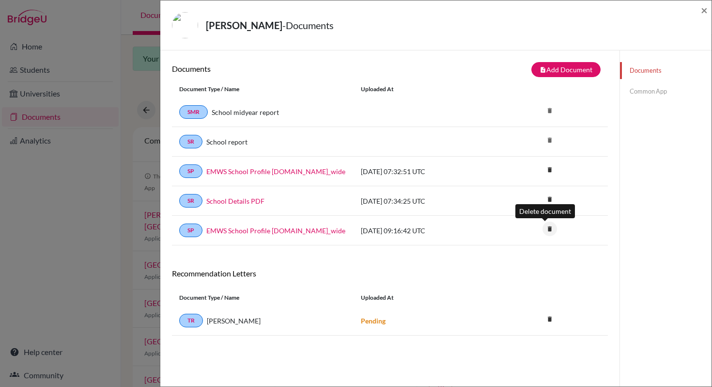
click at [545, 230] on icon "delete" at bounding box center [550, 229] width 15 height 15
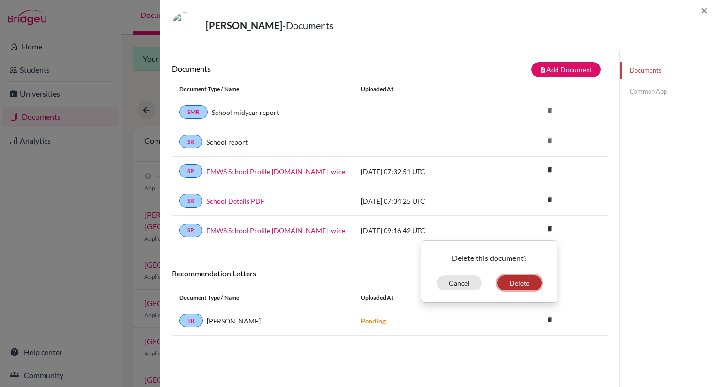
click at [529, 281] on button "Delete" at bounding box center [520, 282] width 44 height 15
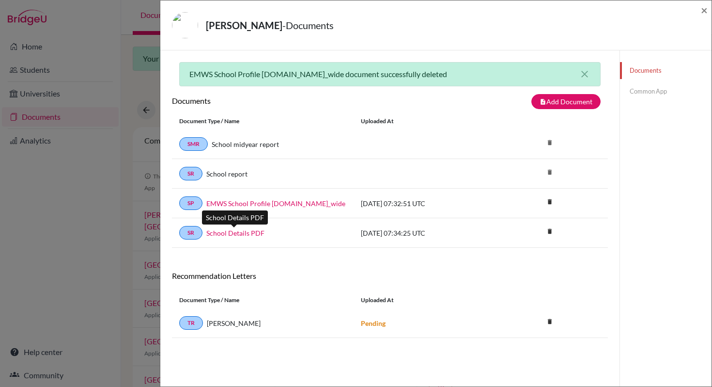
click at [254, 233] on link "School Details PDF" at bounding box center [235, 233] width 58 height 10
click at [648, 95] on link "Common App" at bounding box center [666, 91] width 92 height 17
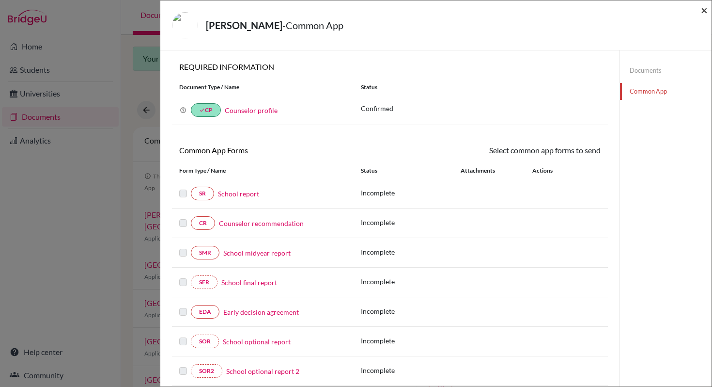
click at [703, 11] on span "×" at bounding box center [704, 10] width 7 height 14
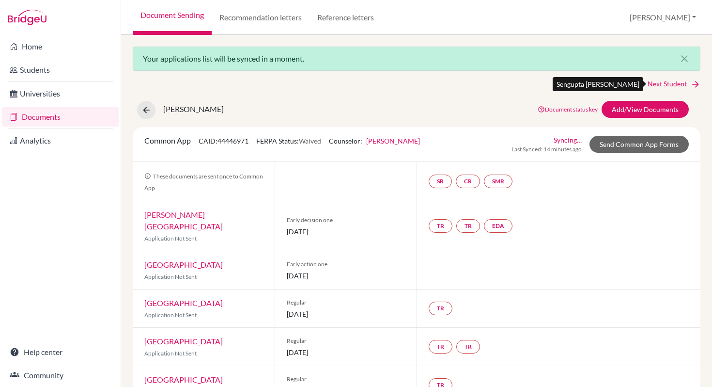
click at [683, 85] on link "Next Student" at bounding box center [674, 84] width 53 height 11
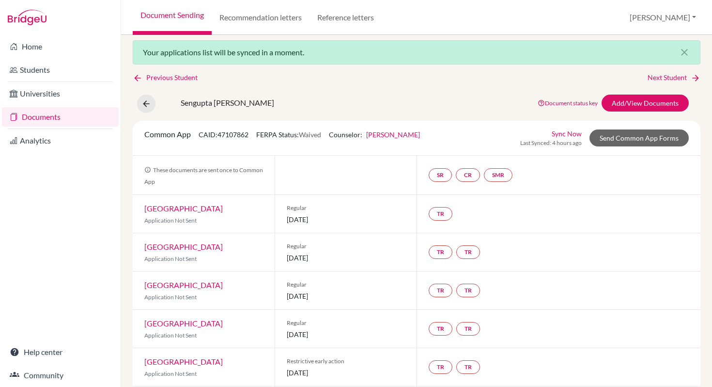
scroll to position [16, 0]
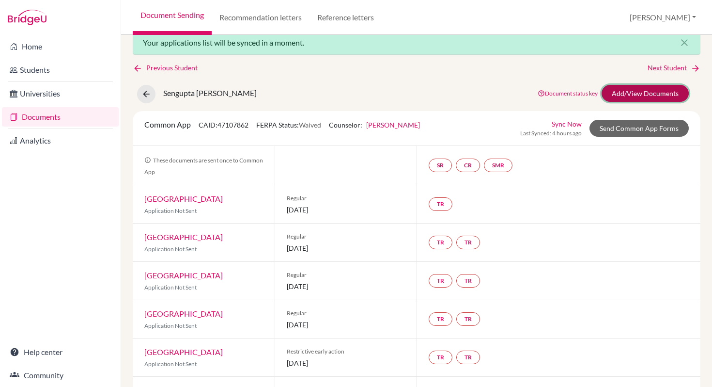
click at [630, 94] on link "Add/View Documents" at bounding box center [645, 93] width 87 height 17
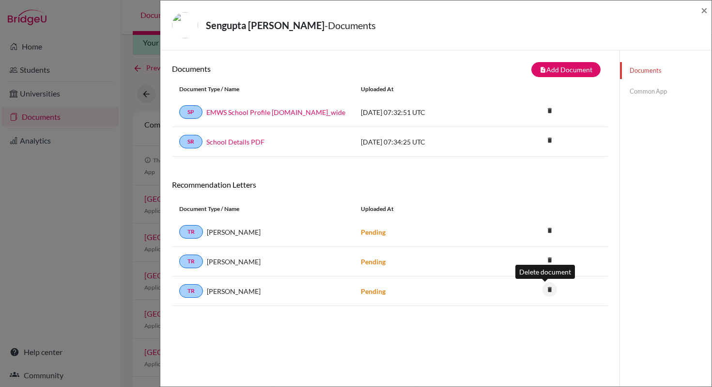
click at [543, 291] on icon "delete" at bounding box center [550, 289] width 15 height 15
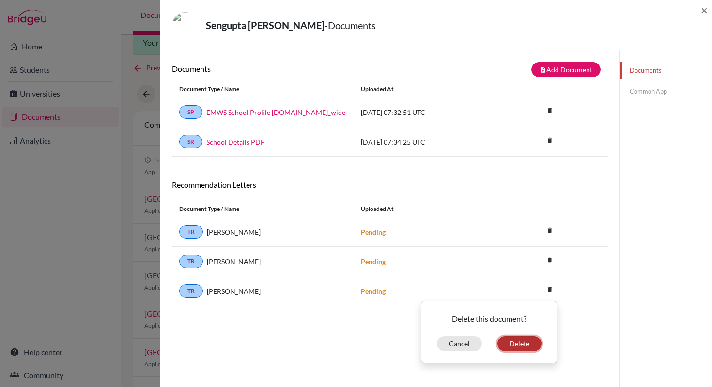
click at [514, 347] on button "Delete" at bounding box center [520, 343] width 44 height 15
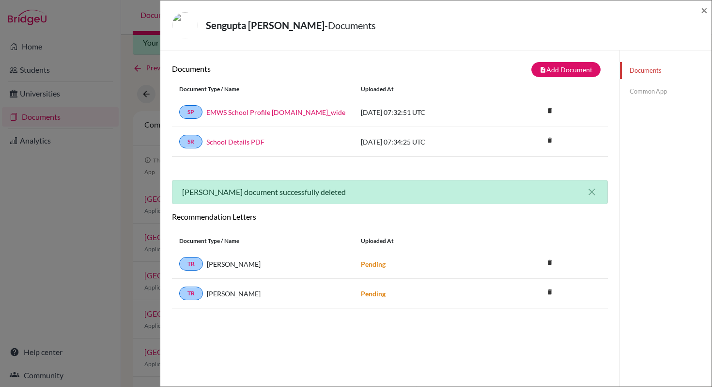
click at [631, 73] on link "Documents" at bounding box center [666, 70] width 92 height 17
click at [569, 72] on button "note_add Add Document" at bounding box center [566, 69] width 69 height 15
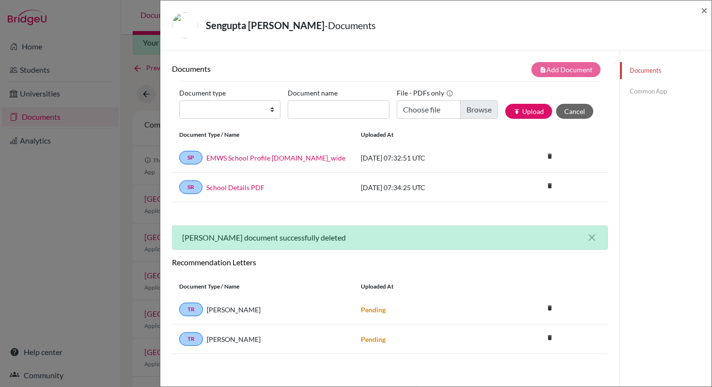
click at [641, 94] on link "Common App" at bounding box center [666, 91] width 92 height 17
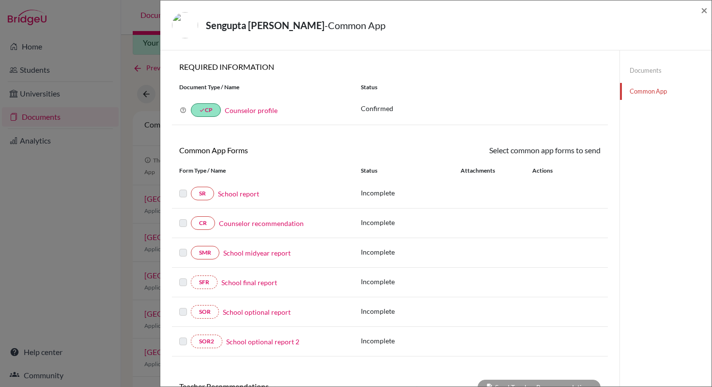
click at [236, 196] on link "School report" at bounding box center [238, 194] width 41 height 10
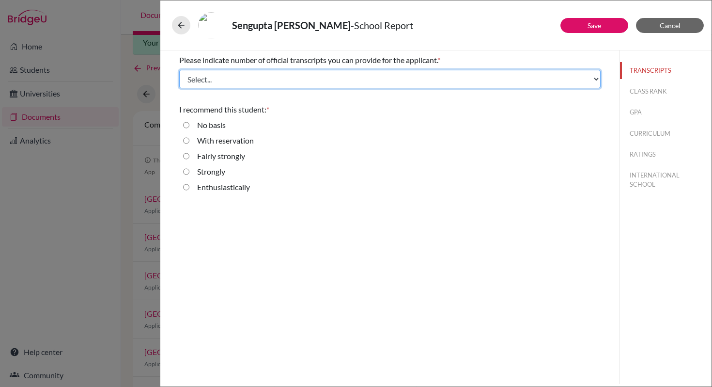
click at [597, 79] on select "Select... 1 2 3 4" at bounding box center [390, 79] width 422 height 18
select select "1"
click at [179, 70] on select "Select... 1 2 3 4" at bounding box center [390, 79] width 422 height 18
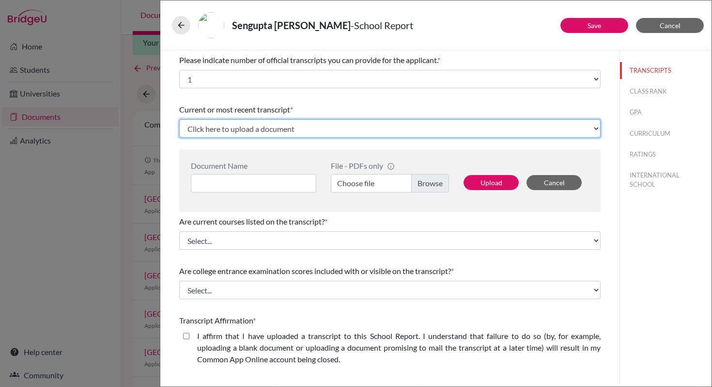
click at [258, 132] on select "Click here to upload a document Upload New File" at bounding box center [390, 128] width 422 height 18
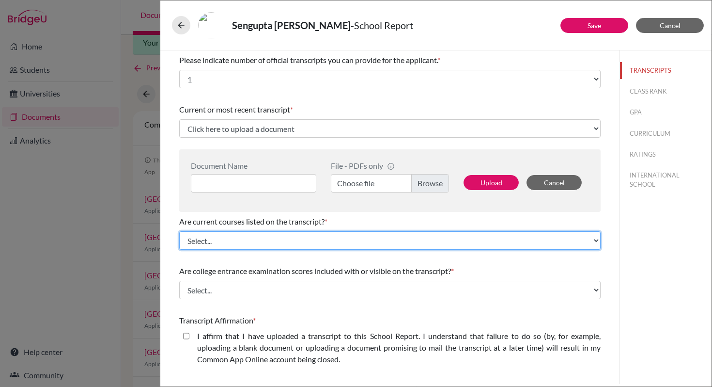
click at [591, 240] on select "Select... Yes No" at bounding box center [390, 240] width 422 height 18
select select "0"
click at [179, 231] on select "Select... Yes No" at bounding box center [390, 240] width 422 height 18
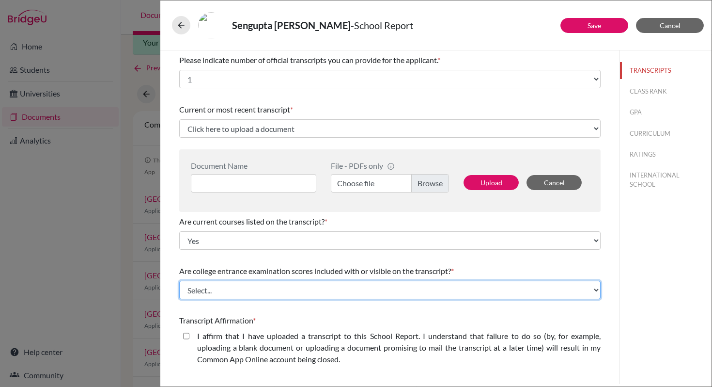
click at [591, 290] on select "Select... Yes No" at bounding box center [390, 290] width 422 height 18
select select "1"
click at [179, 281] on select "Select... Yes No" at bounding box center [390, 290] width 422 height 18
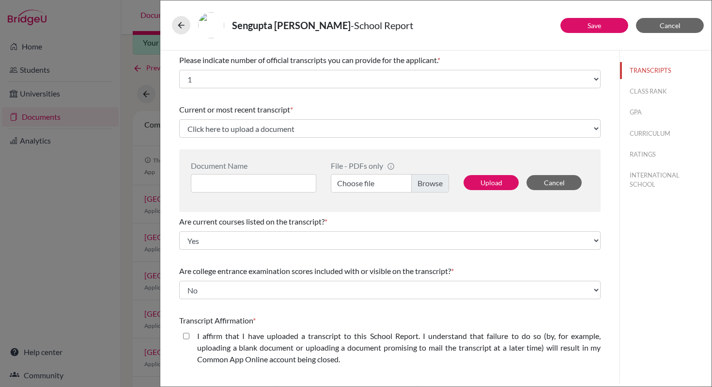
click at [188, 337] on closed\ "I affirm that I have uploaded a transcript to this School Report. I understand …" at bounding box center [186, 336] width 6 height 12
checkbox closed\ "true"
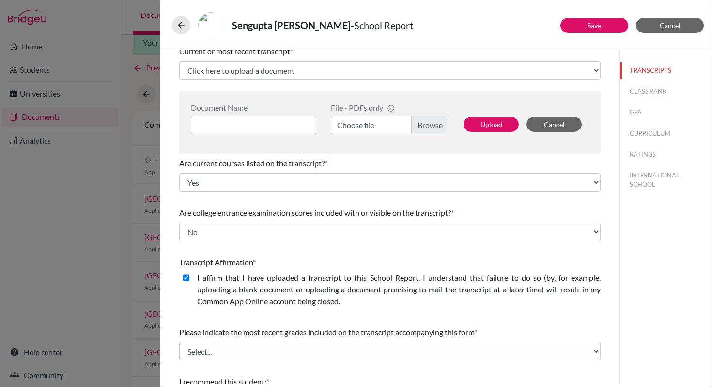
scroll to position [147, 0]
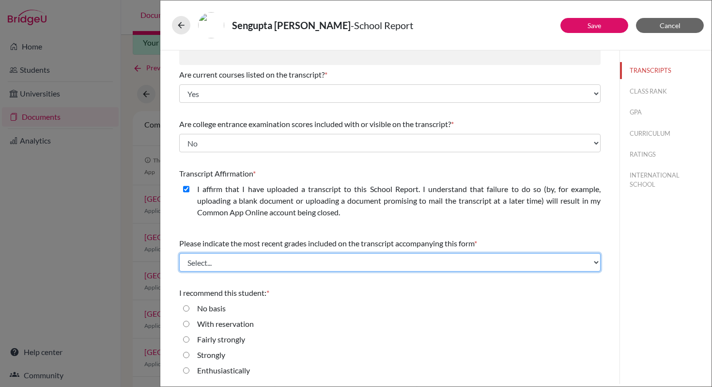
click at [591, 262] on select "Select... Final junior year grades 1st Quarter senior year grades 2nd Quarter/1…" at bounding box center [390, 262] width 422 height 18
select select "2"
click at [179, 253] on select "Select... Final junior year grades 1st Quarter senior year grades 2nd Quarter/1…" at bounding box center [390, 262] width 422 height 18
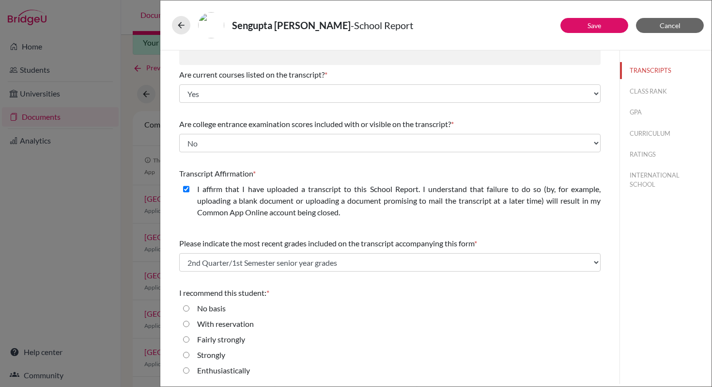
drag, startPoint x: 219, startPoint y: 369, endPoint x: 227, endPoint y: 364, distance: 10.0
click at [219, 369] on label "Enthusiastically" at bounding box center [223, 370] width 53 height 12
click at [190, 369] on input "Enthusiastically" at bounding box center [186, 370] width 6 height 12
radio input "true"
click at [573, 29] on button "Save" at bounding box center [595, 25] width 68 height 15
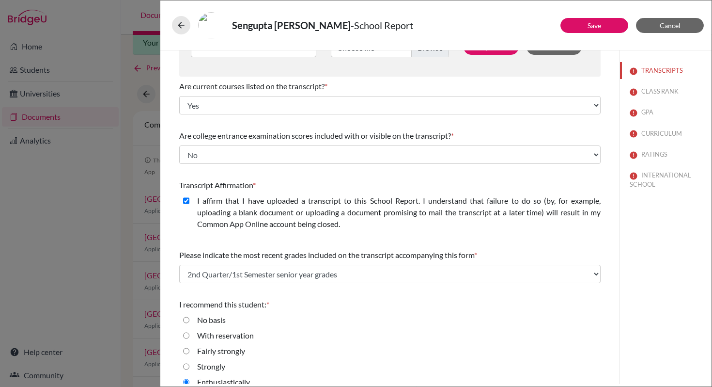
scroll to position [158, 0]
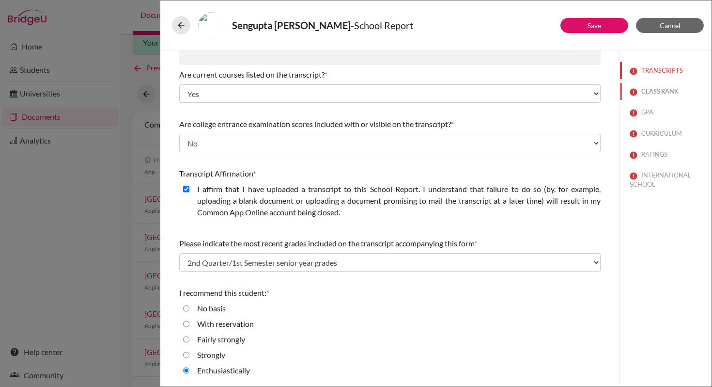
click at [650, 93] on button "CLASS RANK" at bounding box center [666, 91] width 92 height 17
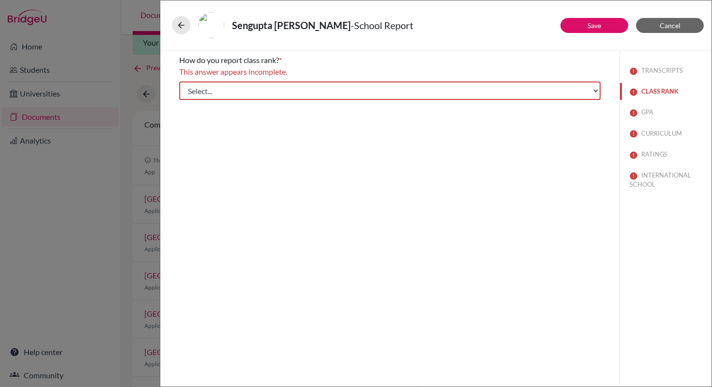
scroll to position [0, 0]
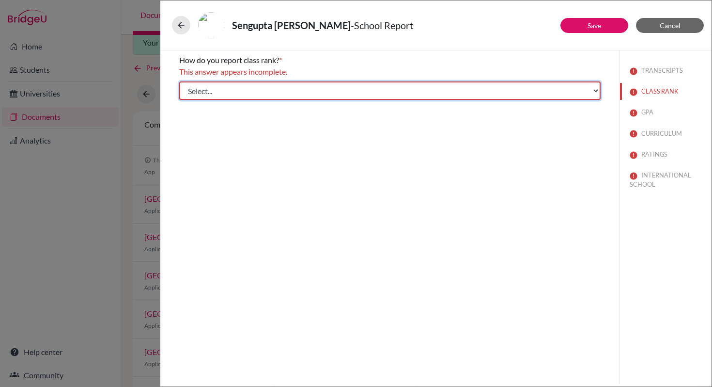
click at [597, 92] on select "Select... Exact Decile Quintile Quartile None" at bounding box center [390, 90] width 422 height 18
click at [179, 81] on select "Select... Exact Decile Quintile Quartile None" at bounding box center [390, 90] width 422 height 18
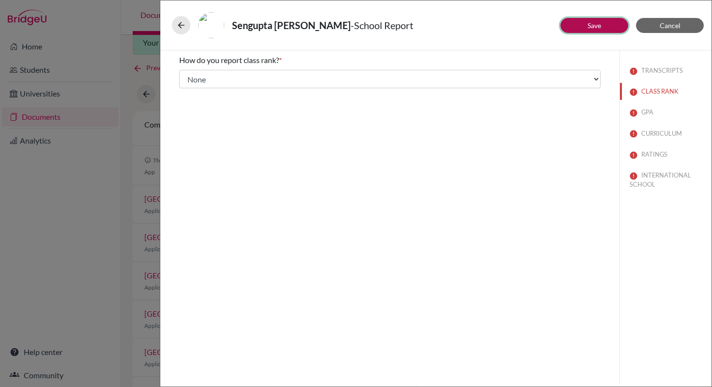
click at [586, 29] on button "Save" at bounding box center [595, 25] width 68 height 15
select select "1"
select select "2"
select select "0"
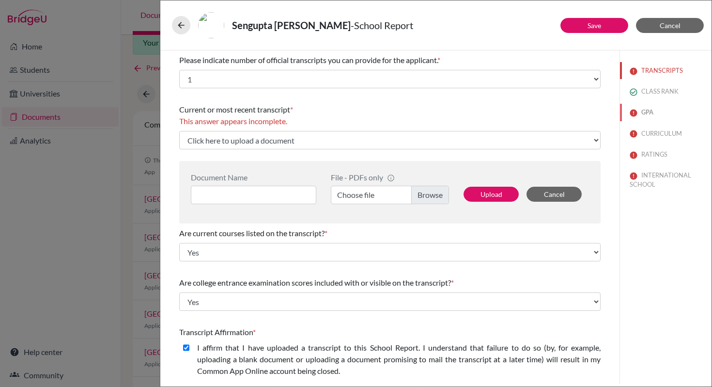
click at [637, 112] on button "GPA" at bounding box center [666, 112] width 92 height 17
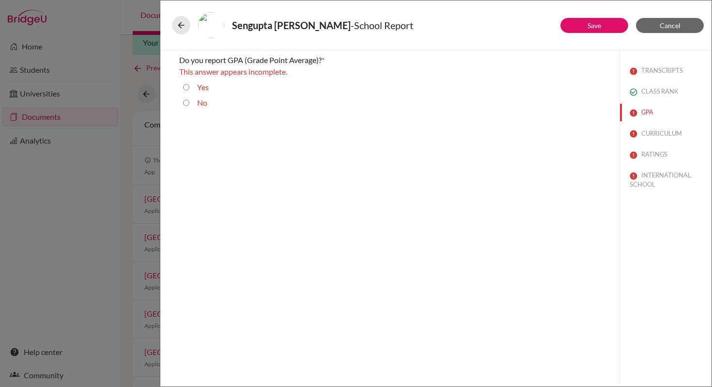
click at [202, 103] on label "No" at bounding box center [202, 103] width 10 height 12
click at [190, 103] on input "No" at bounding box center [186, 103] width 6 height 12
radio input "true"
click at [587, 29] on button "Save" at bounding box center [595, 25] width 68 height 15
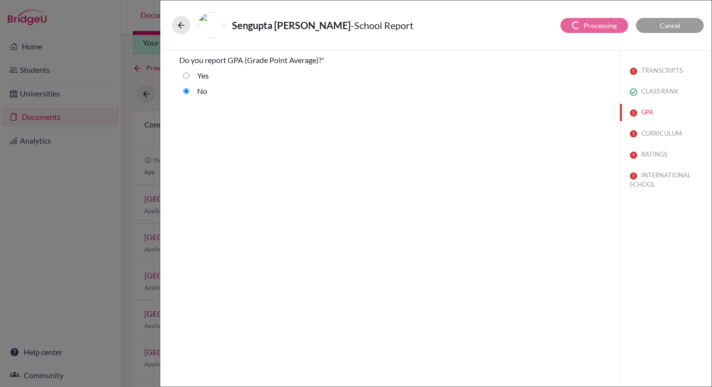
select select "0"
select select "2"
select select "1"
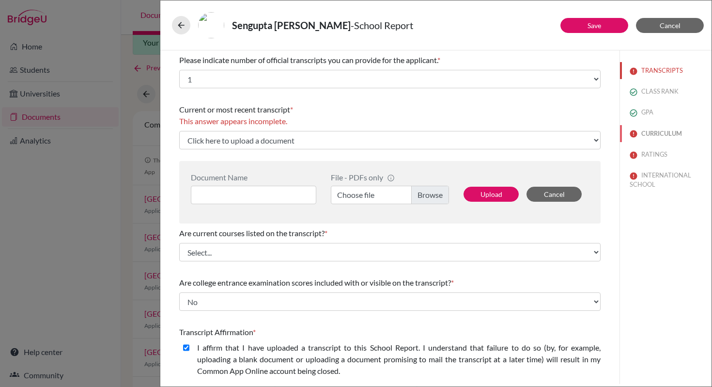
click at [644, 136] on button "CURRICULUM" at bounding box center [666, 133] width 92 height 17
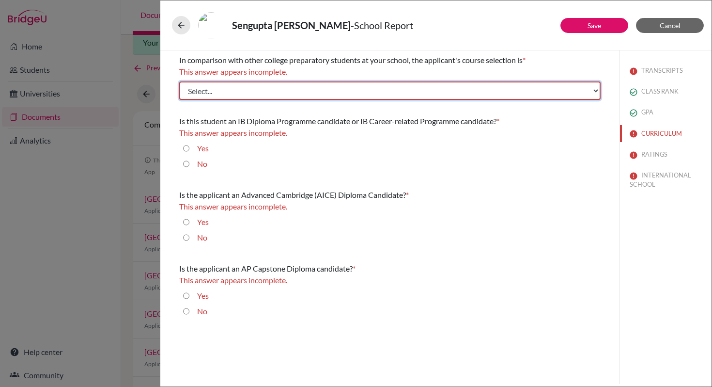
click at [595, 93] on select "Select... Less than demanding Average Demanding Very demanding Most demanding P…" at bounding box center [390, 90] width 422 height 18
select select "4"
click at [179, 81] on select "Select... Less than demanding Average Demanding Very demanding Most demanding P…" at bounding box center [390, 90] width 422 height 18
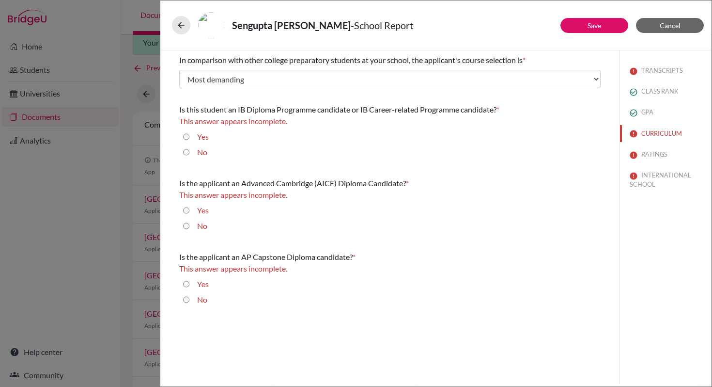
click at [202, 140] on label "Yes" at bounding box center [203, 137] width 12 height 12
click at [190, 140] on input "Yes" at bounding box center [186, 137] width 6 height 12
radio input "true"
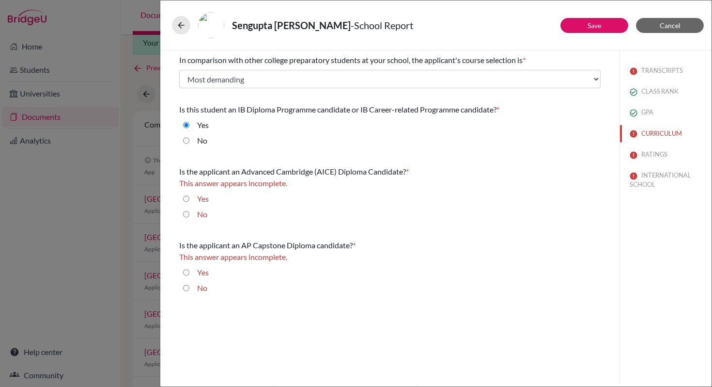
click at [200, 215] on label "No" at bounding box center [202, 214] width 10 height 12
click at [190, 215] on input "No" at bounding box center [186, 214] width 6 height 12
radio input "true"
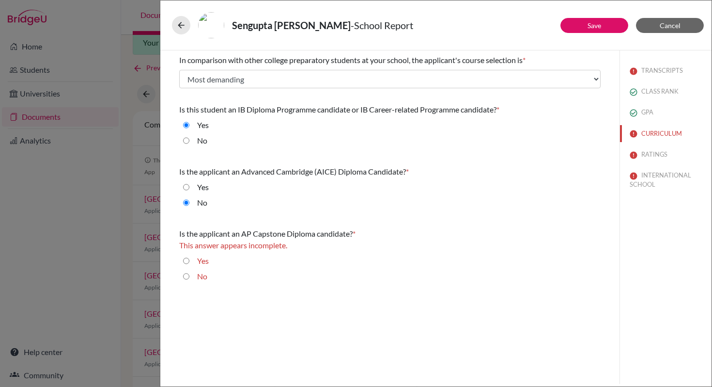
click at [205, 274] on label "No" at bounding box center [202, 276] width 10 height 12
click at [190, 274] on input "No" at bounding box center [186, 276] width 6 height 12
radio input "true"
click at [578, 24] on button "Save" at bounding box center [595, 25] width 68 height 15
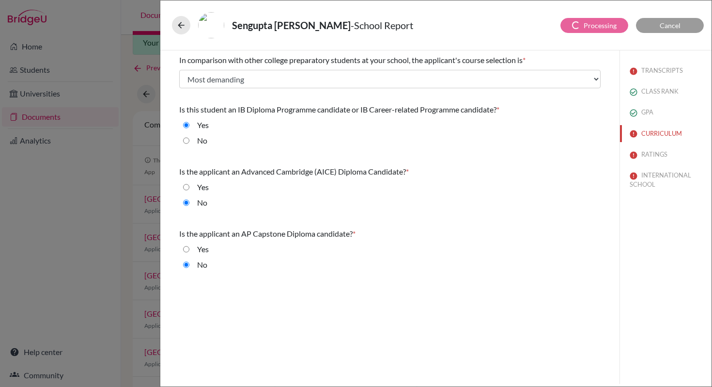
select select "1"
select select "2"
select select "0"
select select "1"
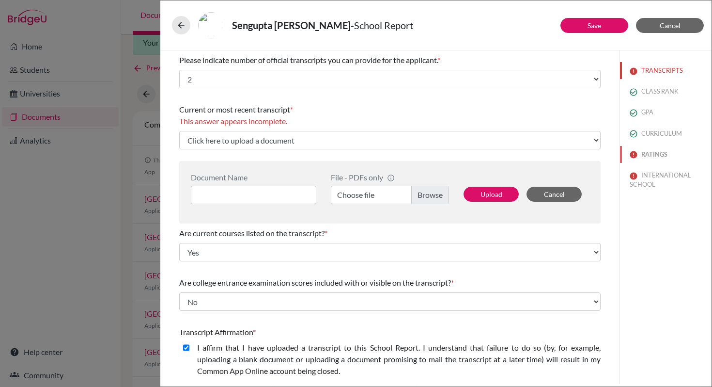
click at [645, 153] on button "RATINGS" at bounding box center [666, 154] width 92 height 17
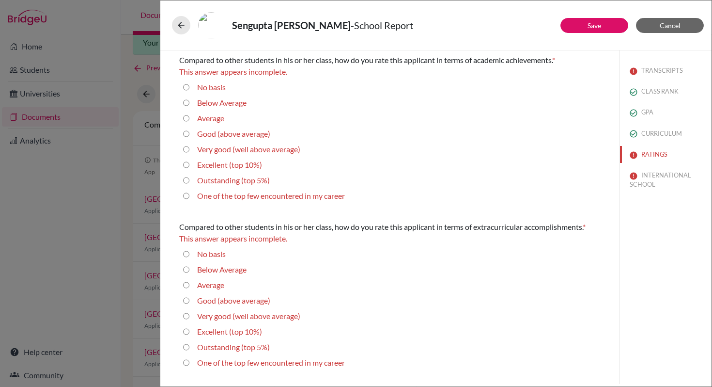
click at [212, 197] on label "One of the top few encountered in my career" at bounding box center [271, 196] width 148 height 12
click at [190, 197] on career "One of the top few encountered in my career" at bounding box center [186, 196] width 6 height 12
radio career "true"
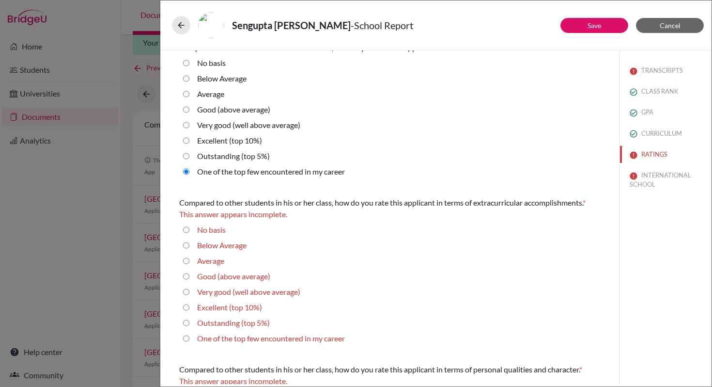
scroll to position [71, 0]
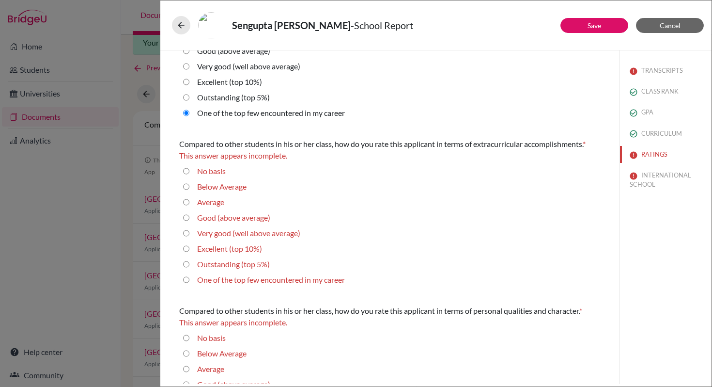
click at [218, 268] on label "Outstanding (top 5%)" at bounding box center [233, 264] width 73 height 12
click at [190, 268] on 5\%\) "Outstanding (top 5%)" at bounding box center [186, 264] width 6 height 12
radio 5\%\) "true"
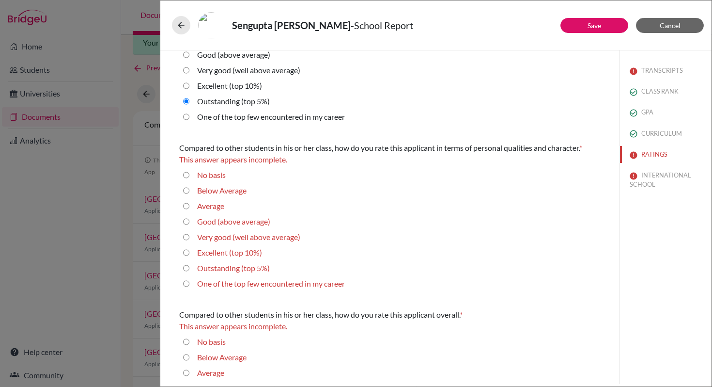
click at [217, 122] on label "One of the top few encountered in my career" at bounding box center [271, 117] width 148 height 12
click at [190, 122] on career "One of the top few encountered in my career" at bounding box center [186, 117] width 6 height 12
radio career "true"
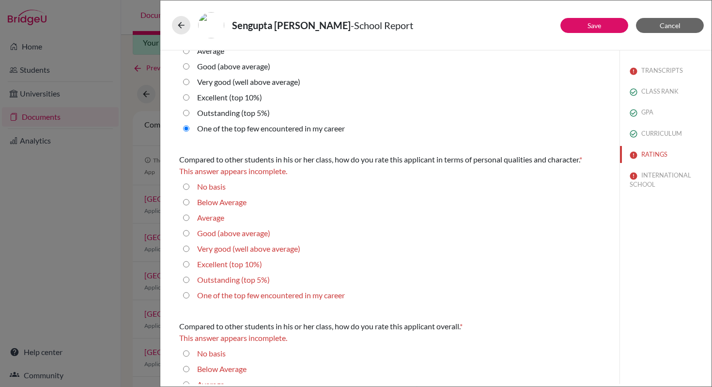
scroll to position [258, 0]
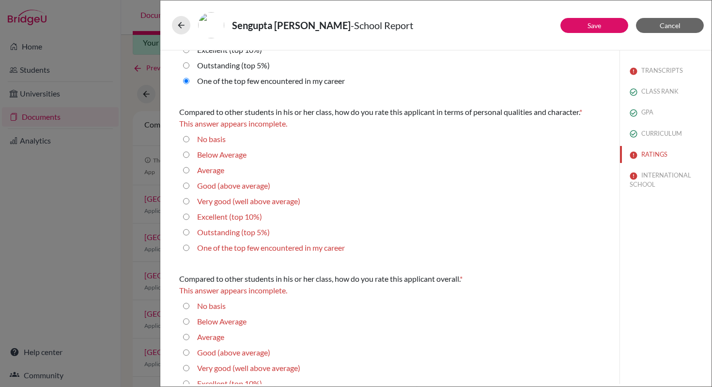
click at [253, 250] on label "One of the top few encountered in my career" at bounding box center [271, 248] width 148 height 12
click at [190, 250] on career "One of the top few encountered in my career" at bounding box center [186, 248] width 6 height 12
radio career "true"
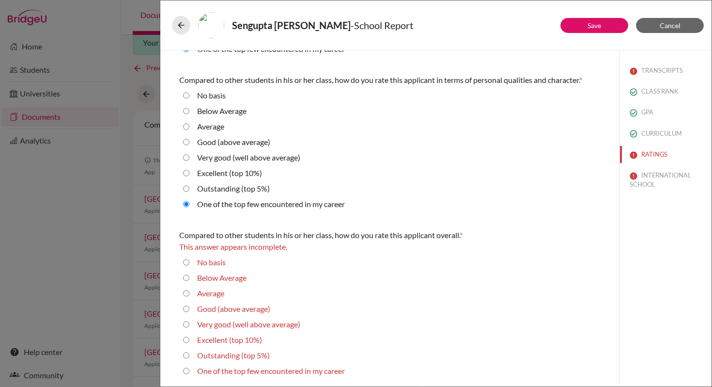
scroll to position [291, 0]
click at [278, 371] on label "One of the top few encountered in my career" at bounding box center [271, 370] width 148 height 12
click at [190, 371] on career "One of the top few encountered in my career" at bounding box center [186, 370] width 6 height 12
radio career "true"
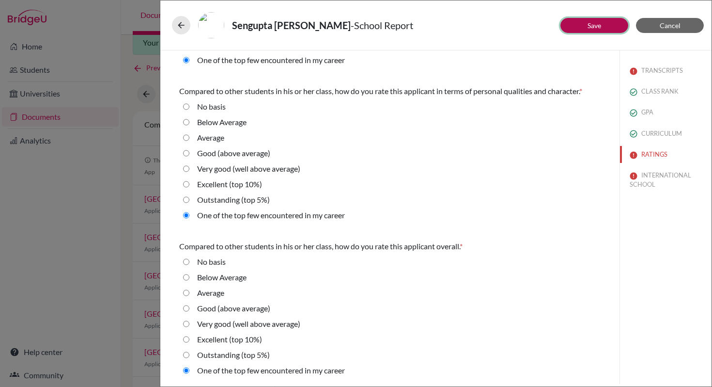
click at [619, 29] on button "Save" at bounding box center [595, 25] width 68 height 15
select select "2"
select select "1"
select select "0"
select select "1"
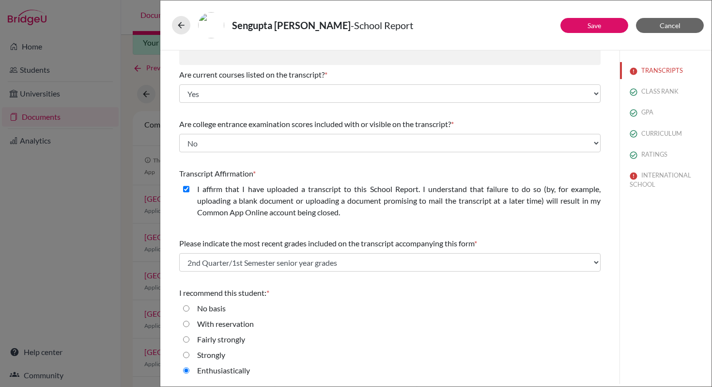
scroll to position [158, 0]
click at [643, 180] on button "INTERNATIONAL SCHOOL" at bounding box center [666, 180] width 92 height 26
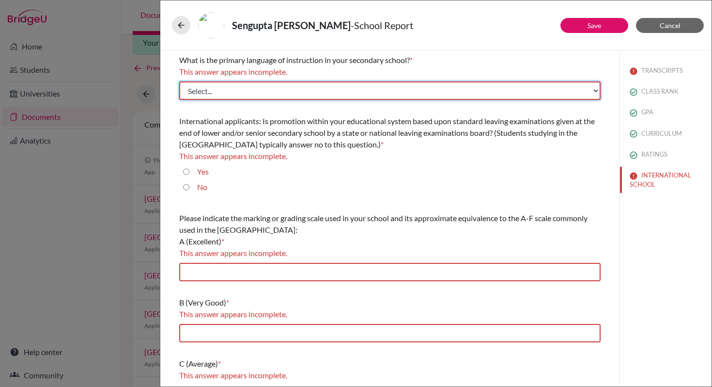
click at [590, 91] on select "Select... Albanian Arabic Armenian Assamese Azerbaijani Belarusian Bengali Bulg…" at bounding box center [390, 90] width 422 height 18
select select "14"
click at [179, 81] on select "Select... Albanian Arabic Armenian Assamese Azerbaijani Belarusian Bengali Bulg…" at bounding box center [390, 90] width 422 height 18
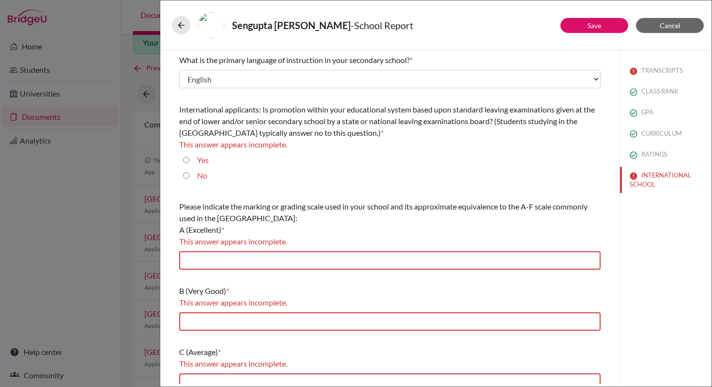
click at [200, 176] on label "No" at bounding box center [202, 176] width 10 height 12
click at [190, 176] on input "No" at bounding box center [186, 176] width 6 height 12
radio input "true"
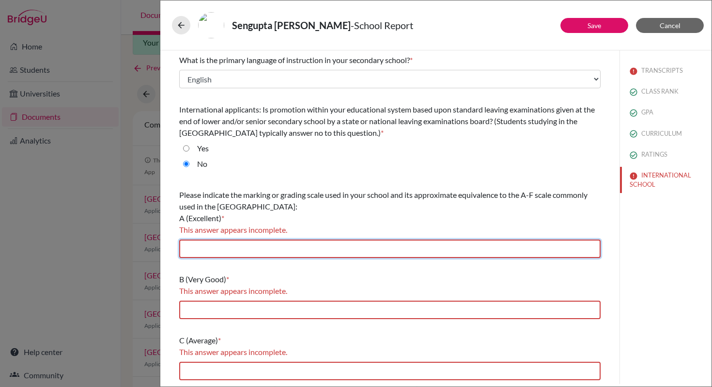
click at [216, 248] on input "text" at bounding box center [390, 248] width 422 height 18
type input "7"
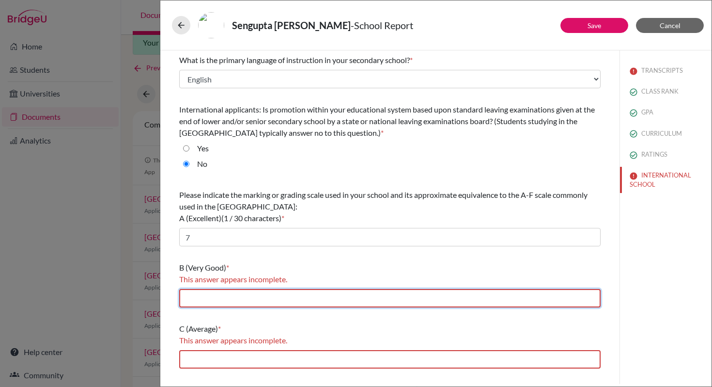
click at [220, 300] on input "text" at bounding box center [390, 298] width 422 height 18
type input "6"
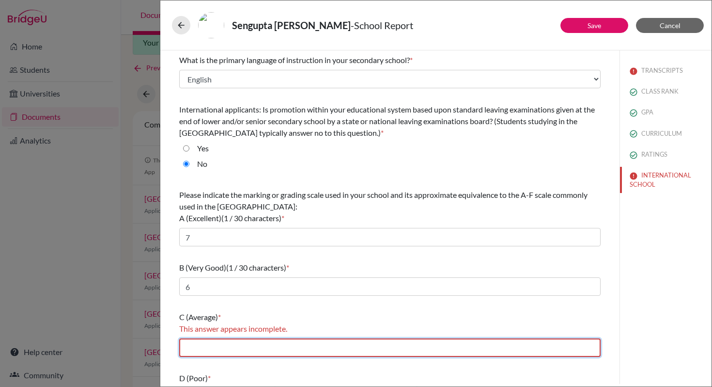
click at [236, 348] on input "text" at bounding box center [390, 347] width 422 height 18
type input "4-5"
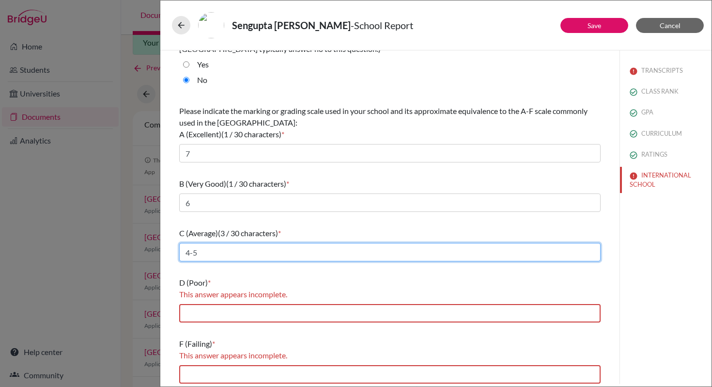
scroll to position [87, 0]
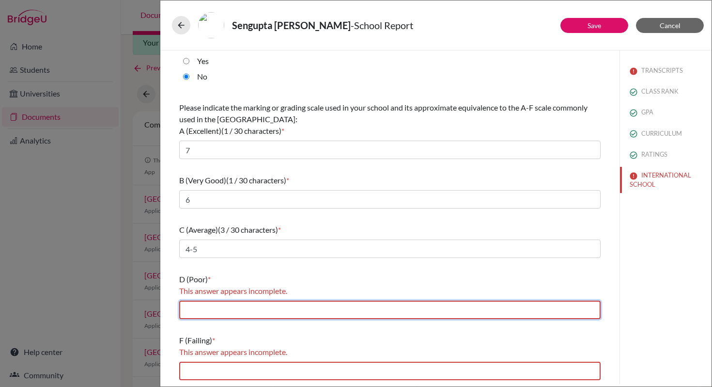
click at [240, 312] on input "text" at bounding box center [390, 310] width 422 height 18
type input "2-3"
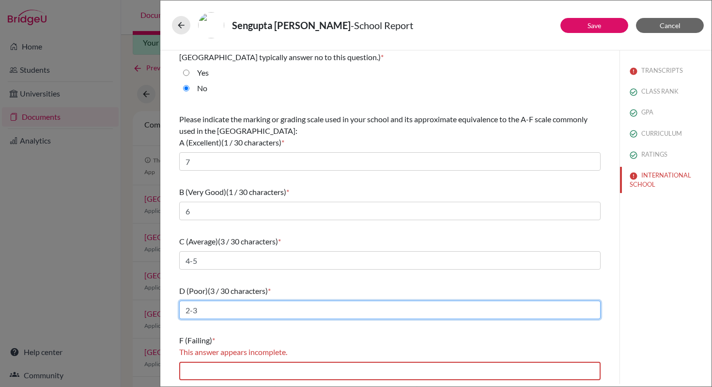
scroll to position [76, 0]
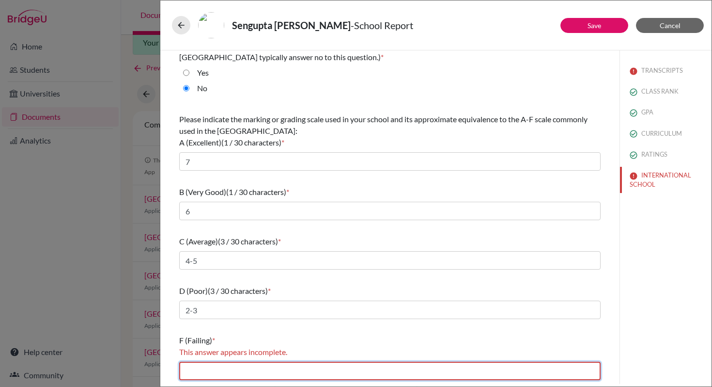
click at [222, 367] on input "text" at bounding box center [390, 371] width 422 height 18
type input "1"
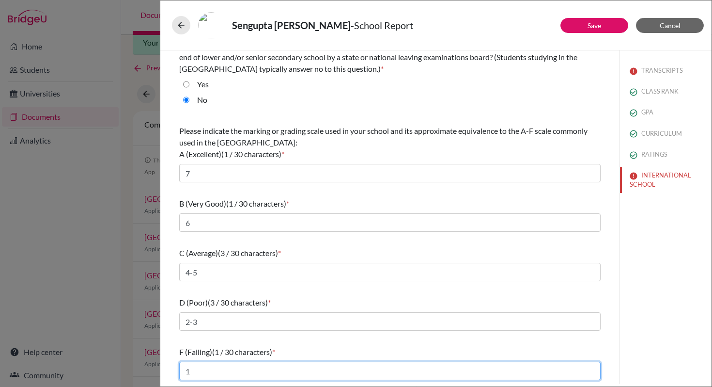
scroll to position [64, 0]
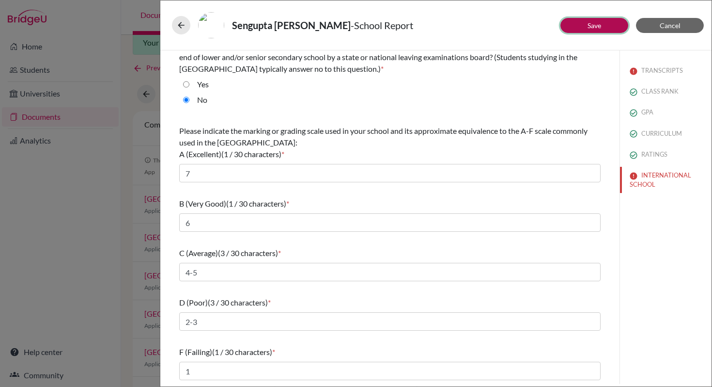
click at [585, 27] on button "Save" at bounding box center [595, 25] width 68 height 15
select select "1"
select select "2"
select select "0"
select select "1"
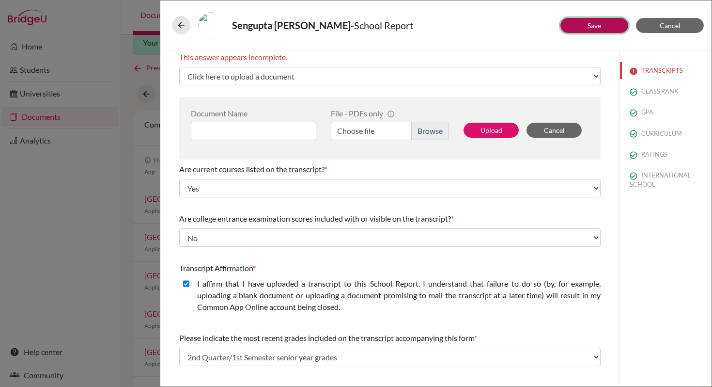
click at [601, 27] on link "Save" at bounding box center [595, 25] width 14 height 8
click at [654, 28] on button "Cancel" at bounding box center [670, 25] width 68 height 15
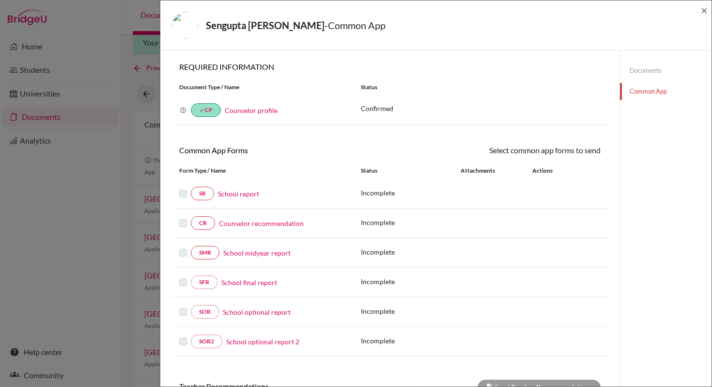
click at [647, 70] on link "Documents" at bounding box center [666, 70] width 92 height 17
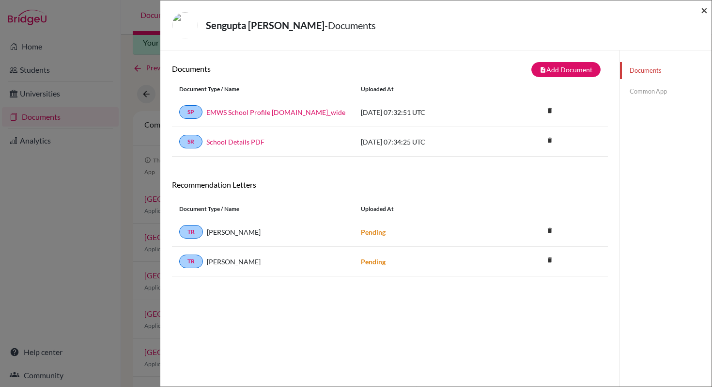
click at [707, 13] on span "×" at bounding box center [704, 10] width 7 height 14
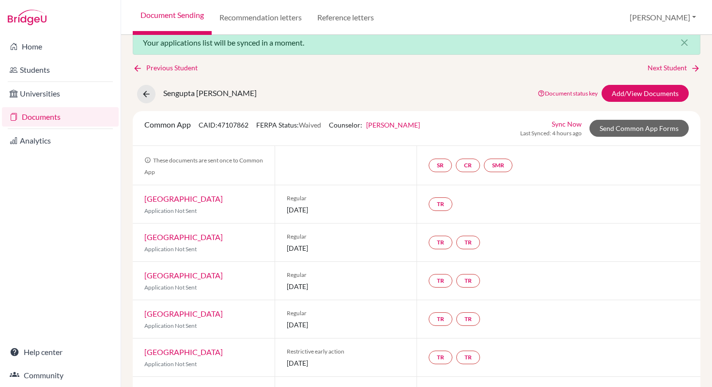
click at [189, 355] on link "[GEOGRAPHIC_DATA]" at bounding box center [183, 351] width 79 height 9
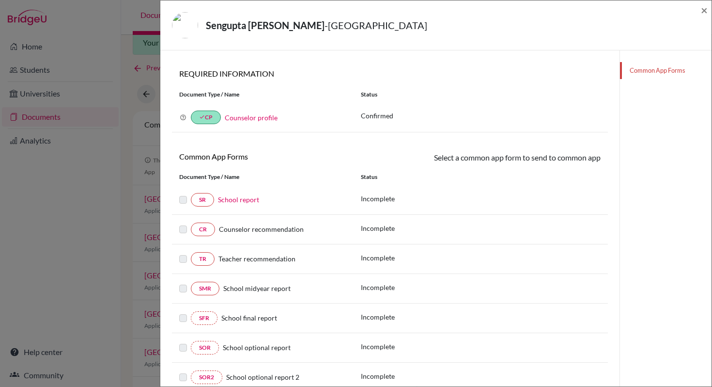
scroll to position [87, 0]
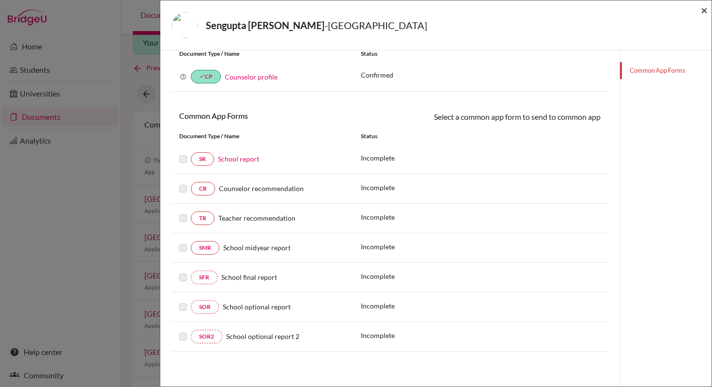
click at [704, 13] on span "×" at bounding box center [704, 10] width 7 height 14
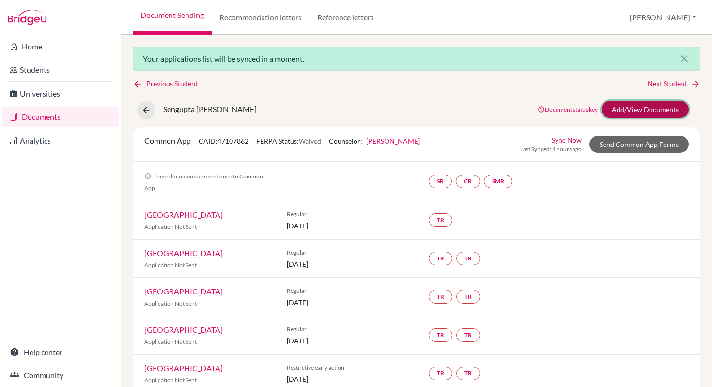
click at [647, 114] on link "Add/View Documents" at bounding box center [645, 109] width 87 height 17
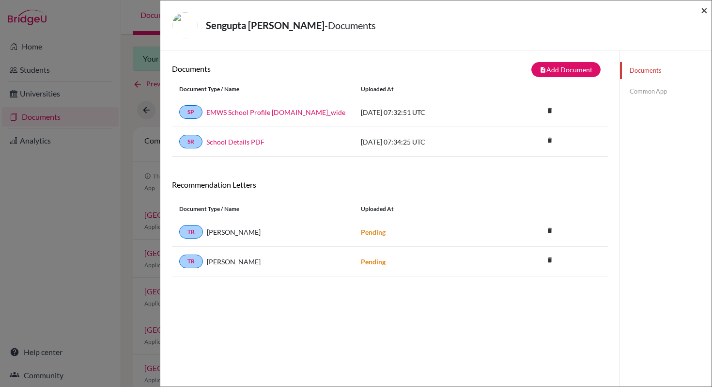
click at [703, 11] on span "×" at bounding box center [704, 10] width 7 height 14
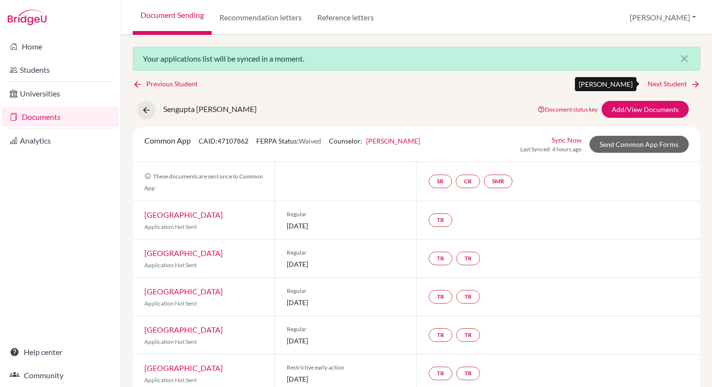
click at [691, 86] on icon at bounding box center [696, 84] width 10 height 10
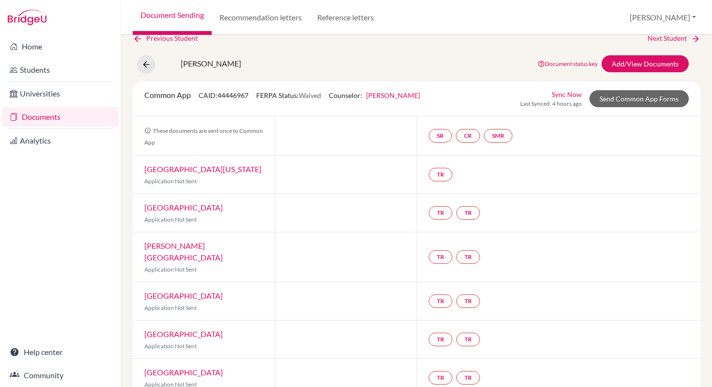
scroll to position [48, 0]
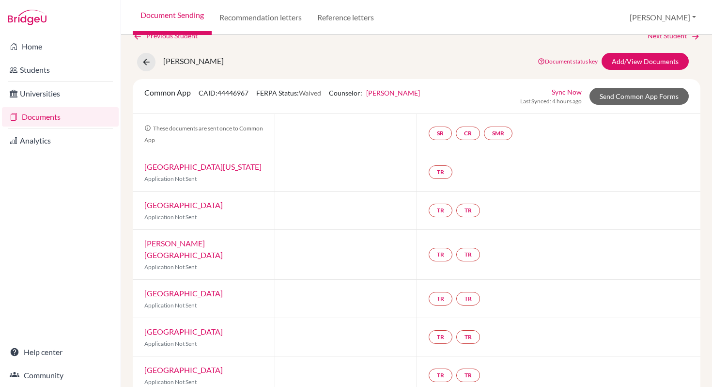
click at [563, 91] on link "Sync Now" at bounding box center [567, 92] width 30 height 10
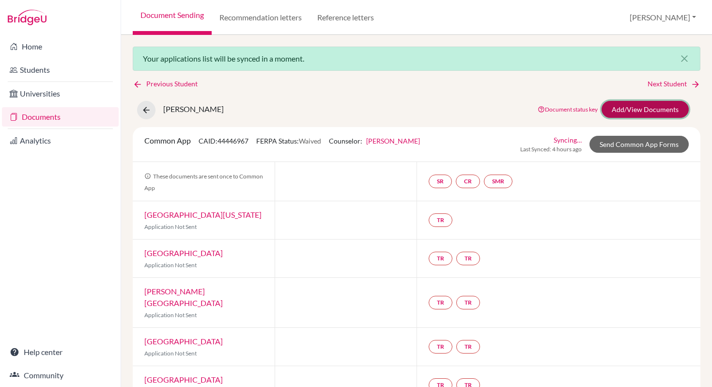
click at [625, 111] on link "Add/View Documents" at bounding box center [645, 109] width 87 height 17
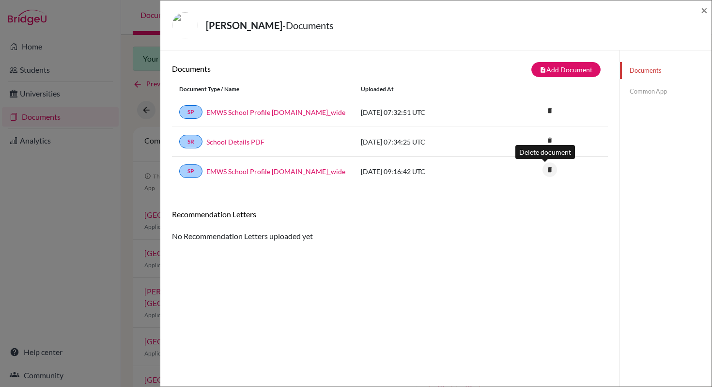
click at [545, 172] on icon "delete" at bounding box center [550, 169] width 15 height 15
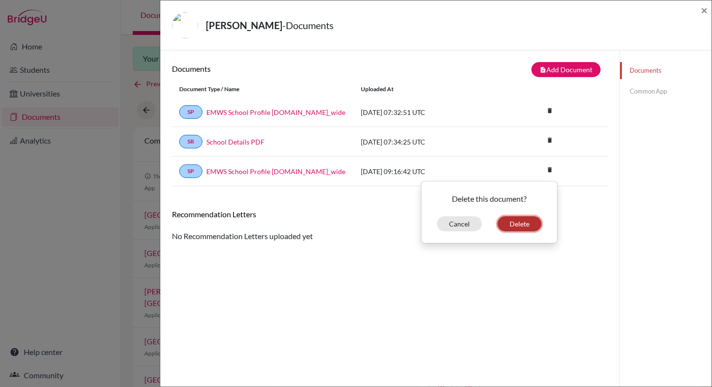
click at [521, 223] on button "Delete" at bounding box center [520, 223] width 44 height 15
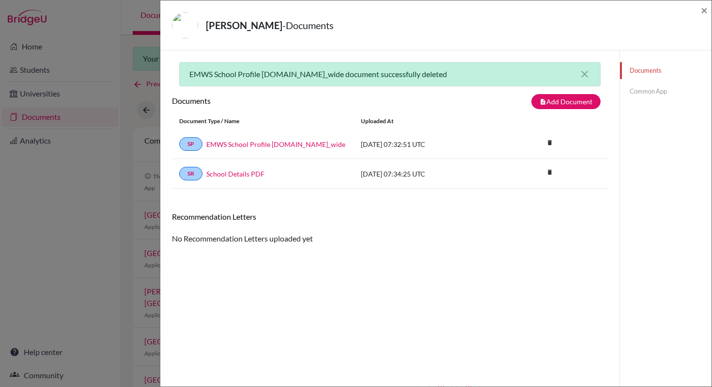
click at [635, 95] on link "Common App" at bounding box center [666, 91] width 92 height 17
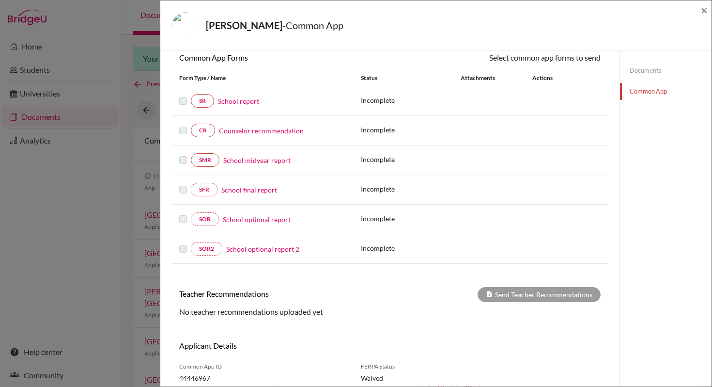
scroll to position [128, 0]
